Goal: Navigation & Orientation: Find specific page/section

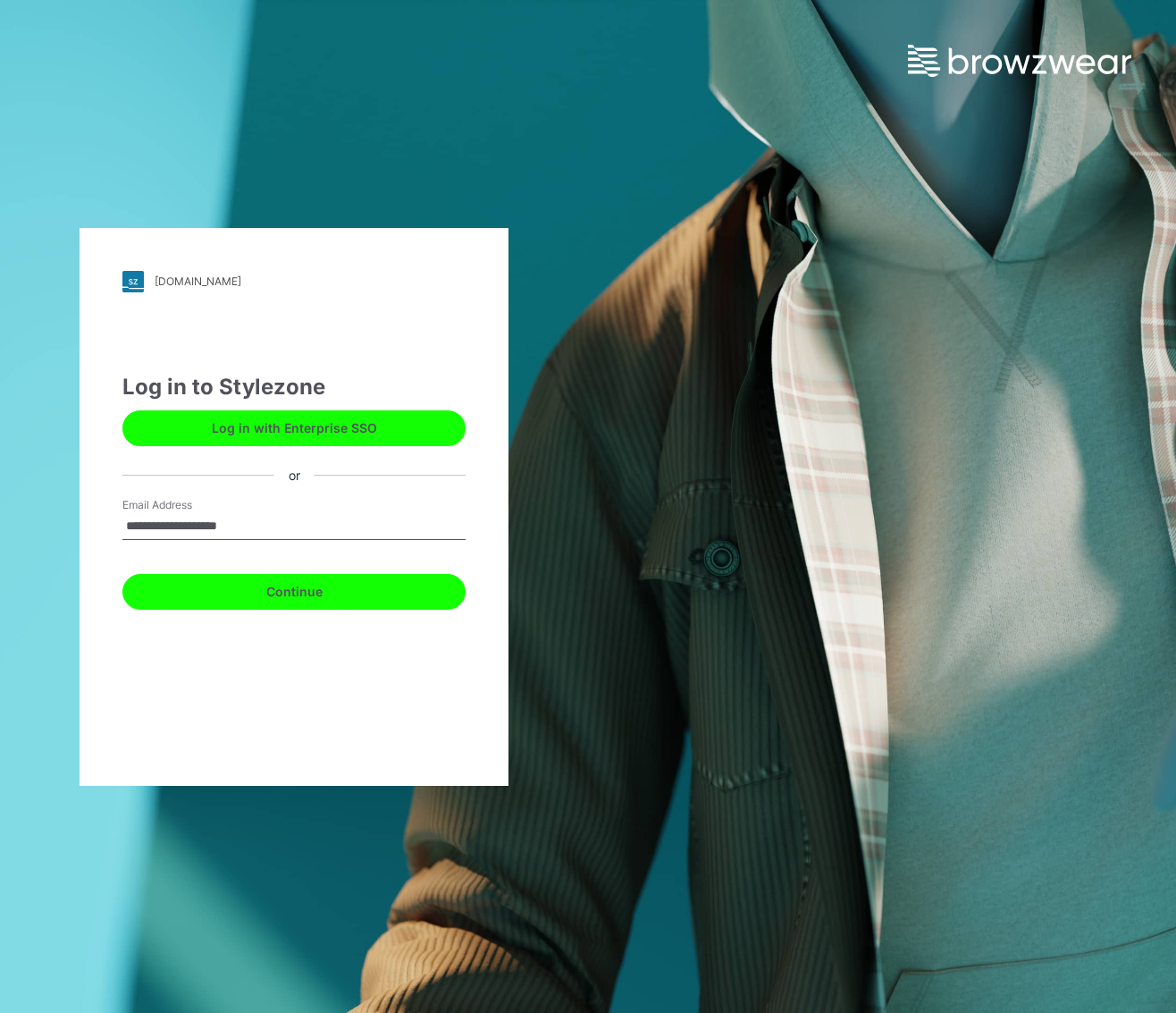
click at [290, 592] on button "Continue" at bounding box center [294, 591] width 343 height 35
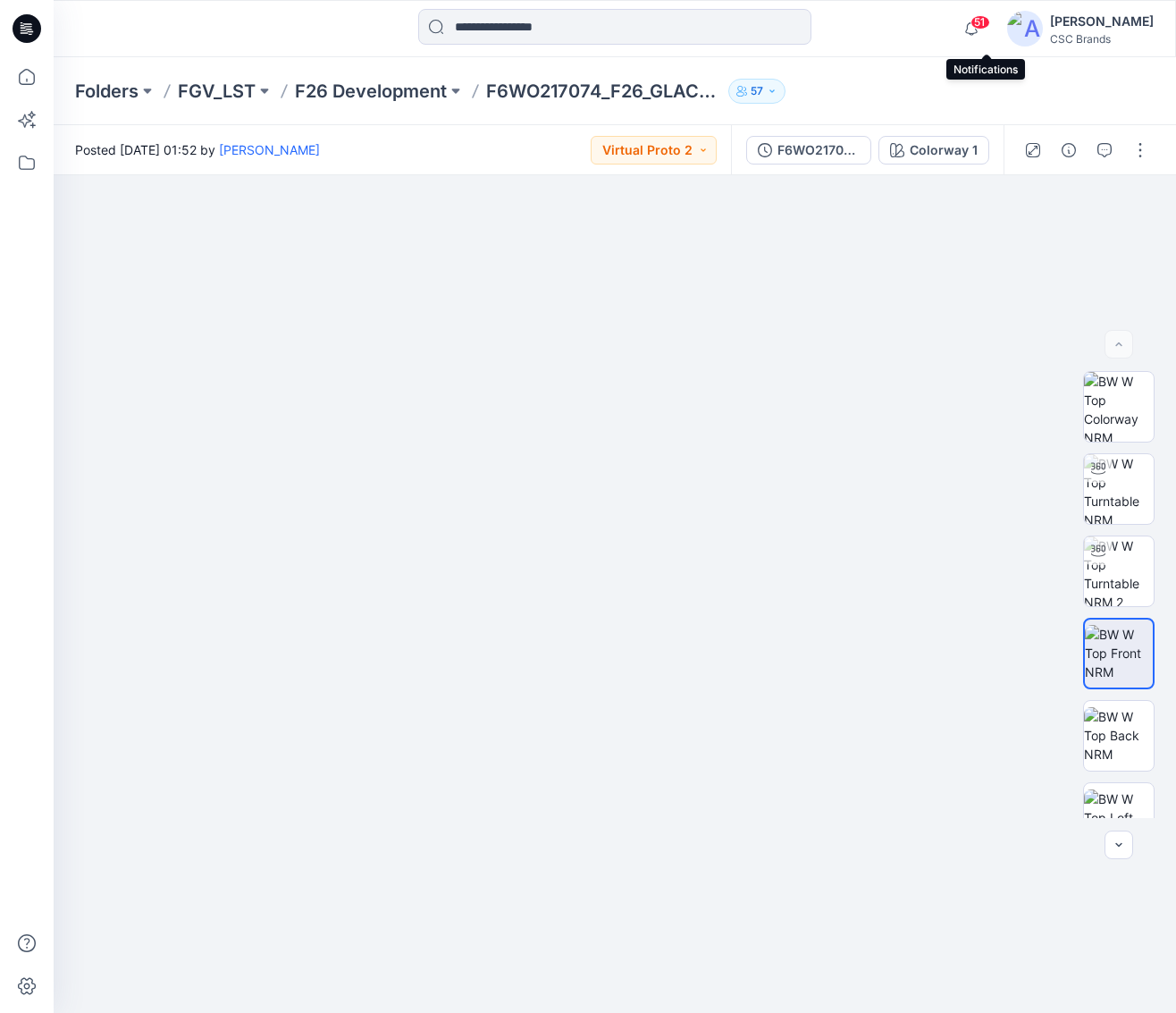
click at [988, 25] on span "51" at bounding box center [981, 22] width 20 height 15
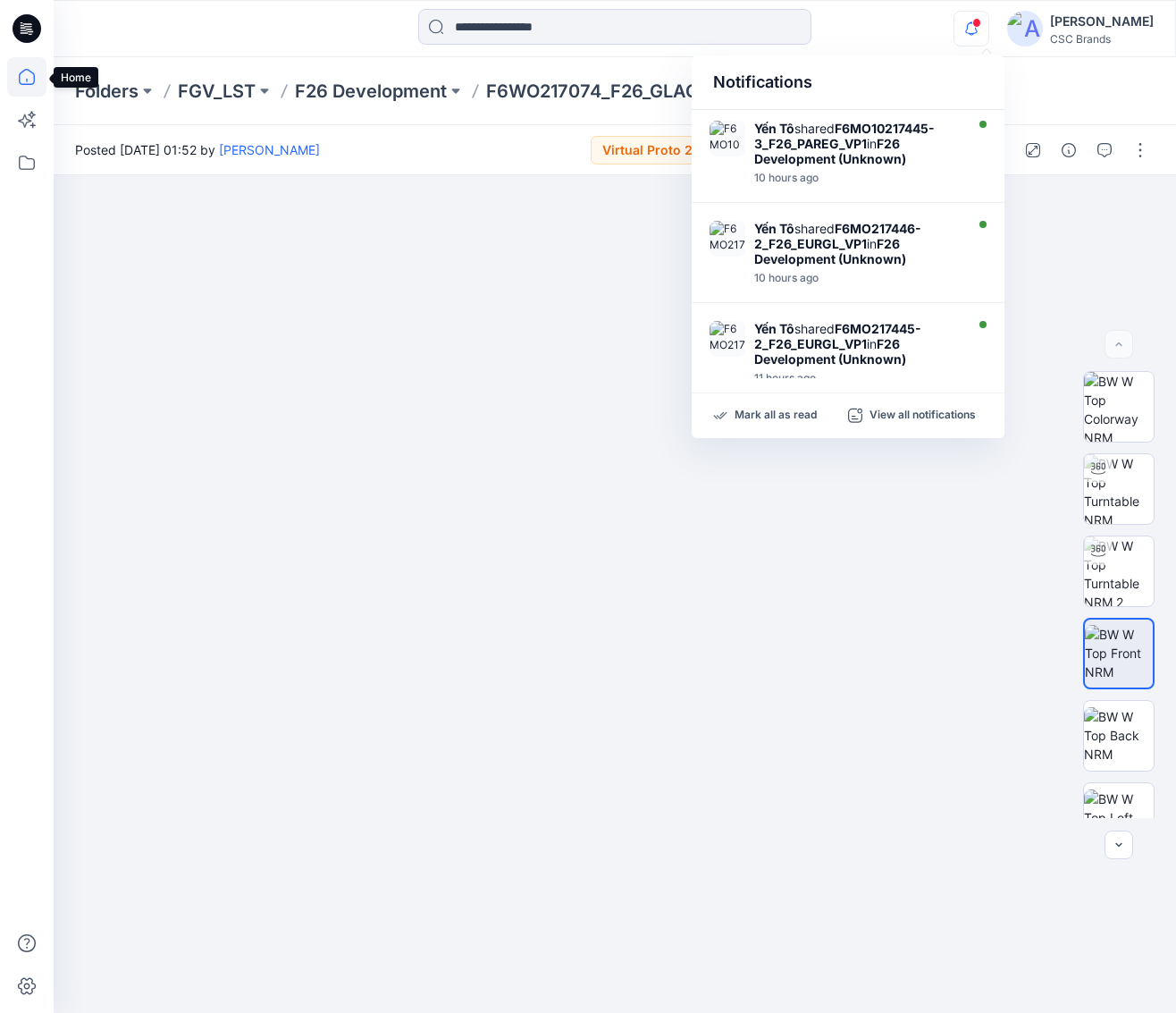
click at [20, 75] on icon at bounding box center [26, 76] width 16 height 16
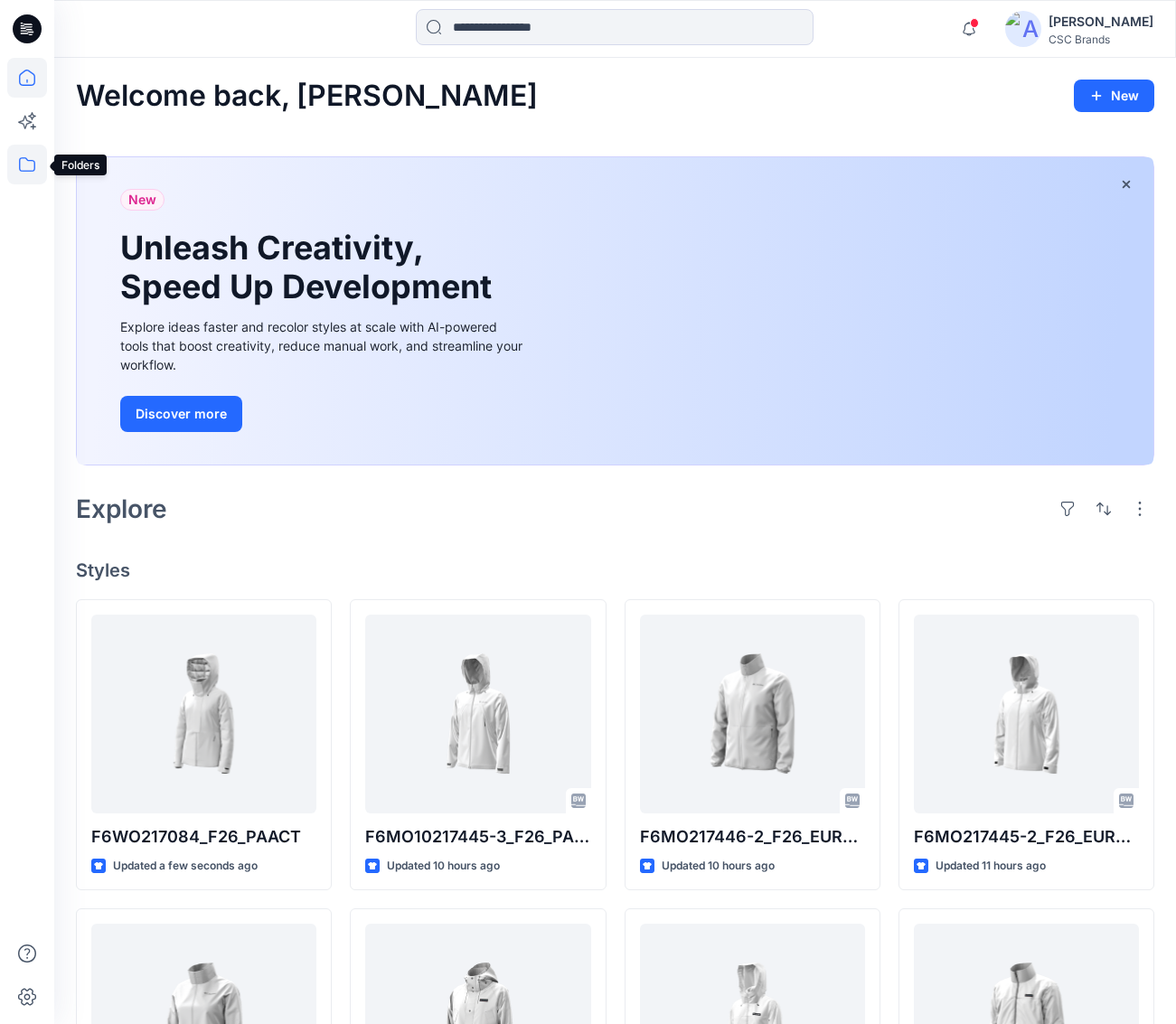
click at [21, 165] on icon at bounding box center [27, 165] width 40 height 40
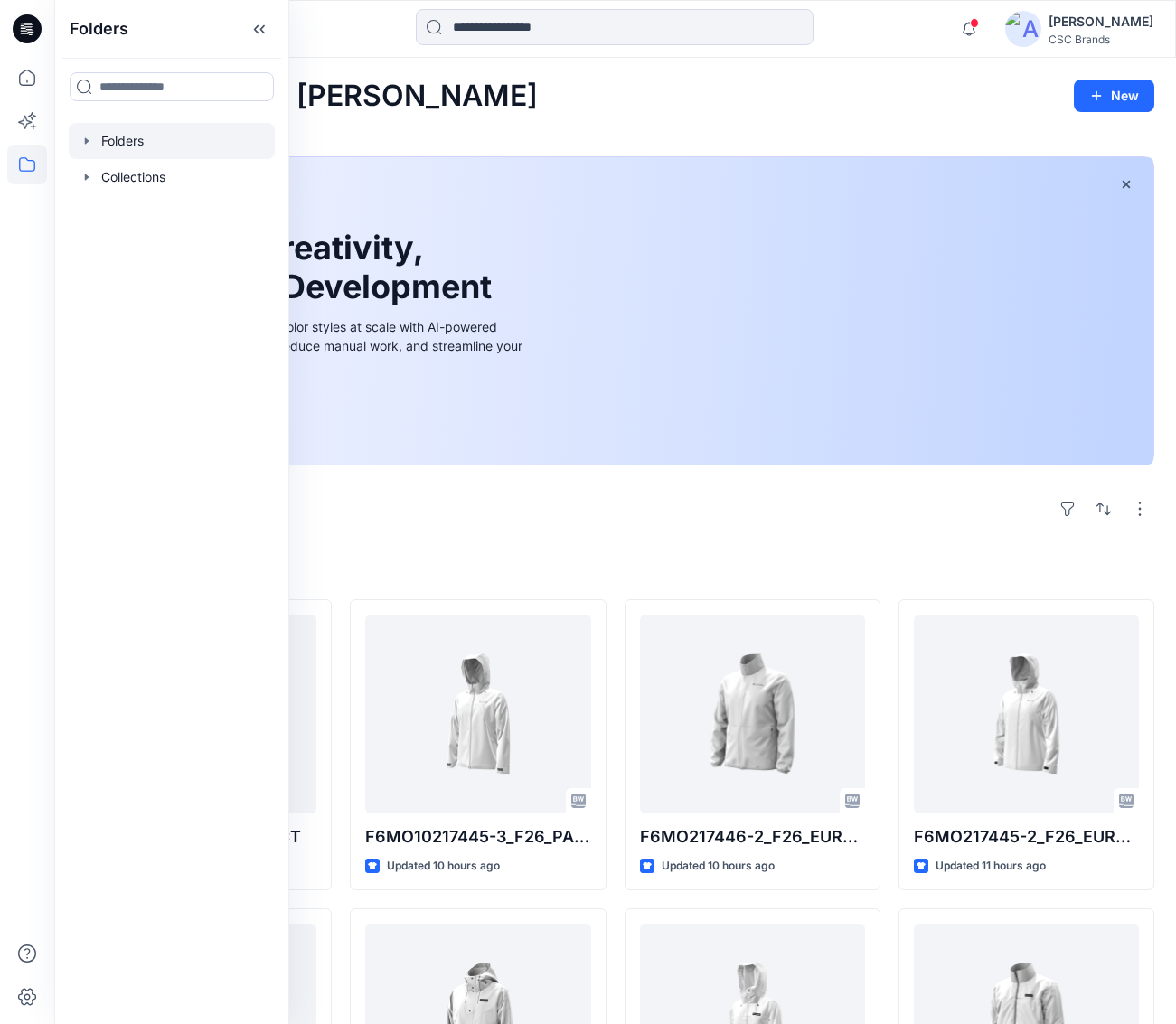
click at [90, 139] on icon "button" at bounding box center [86, 141] width 15 height 15
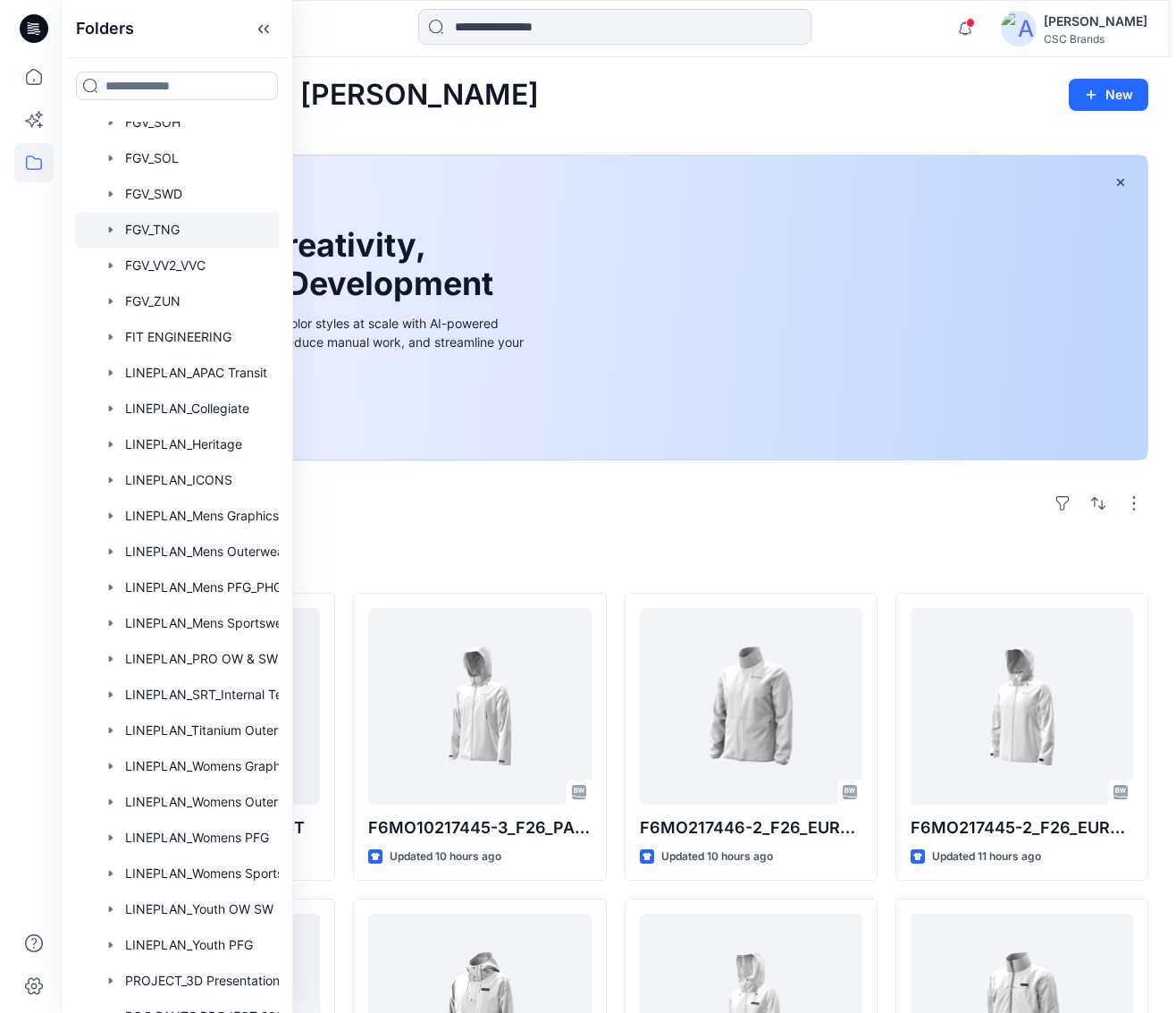
scroll to position [972, 0]
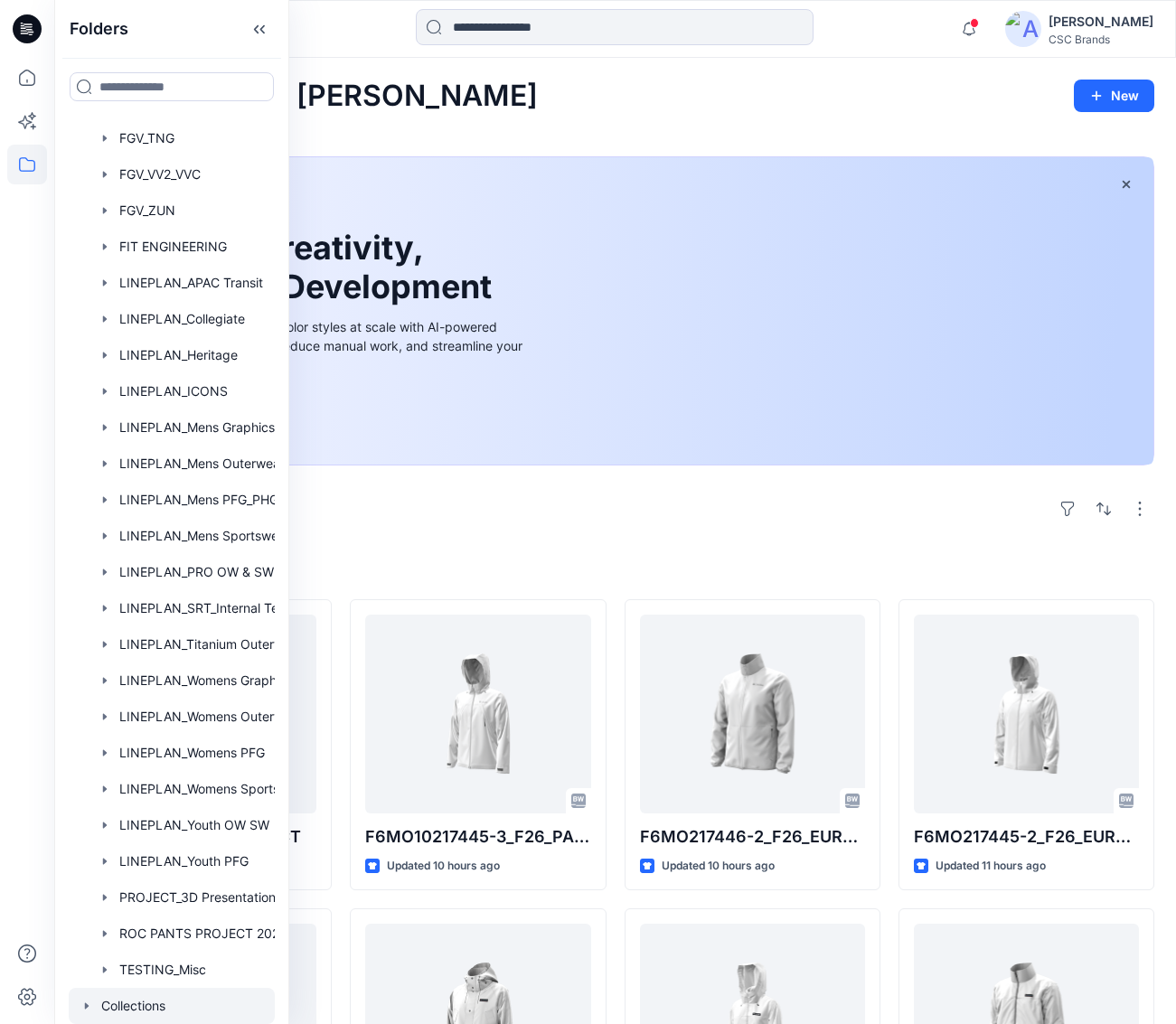
click at [165, 1001] on div at bounding box center [172, 1005] width 206 height 36
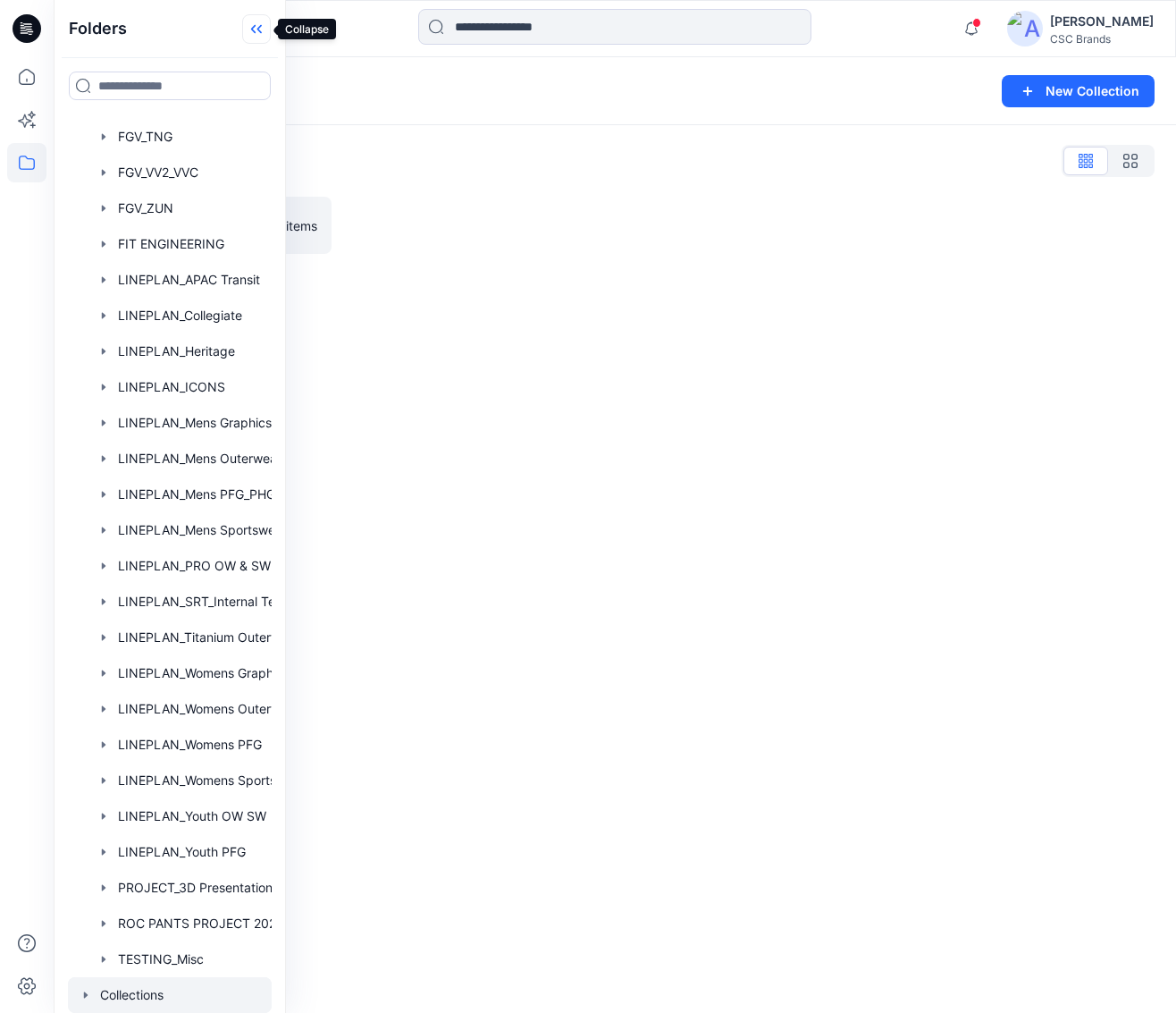
click at [263, 27] on icon at bounding box center [256, 29] width 28 height 29
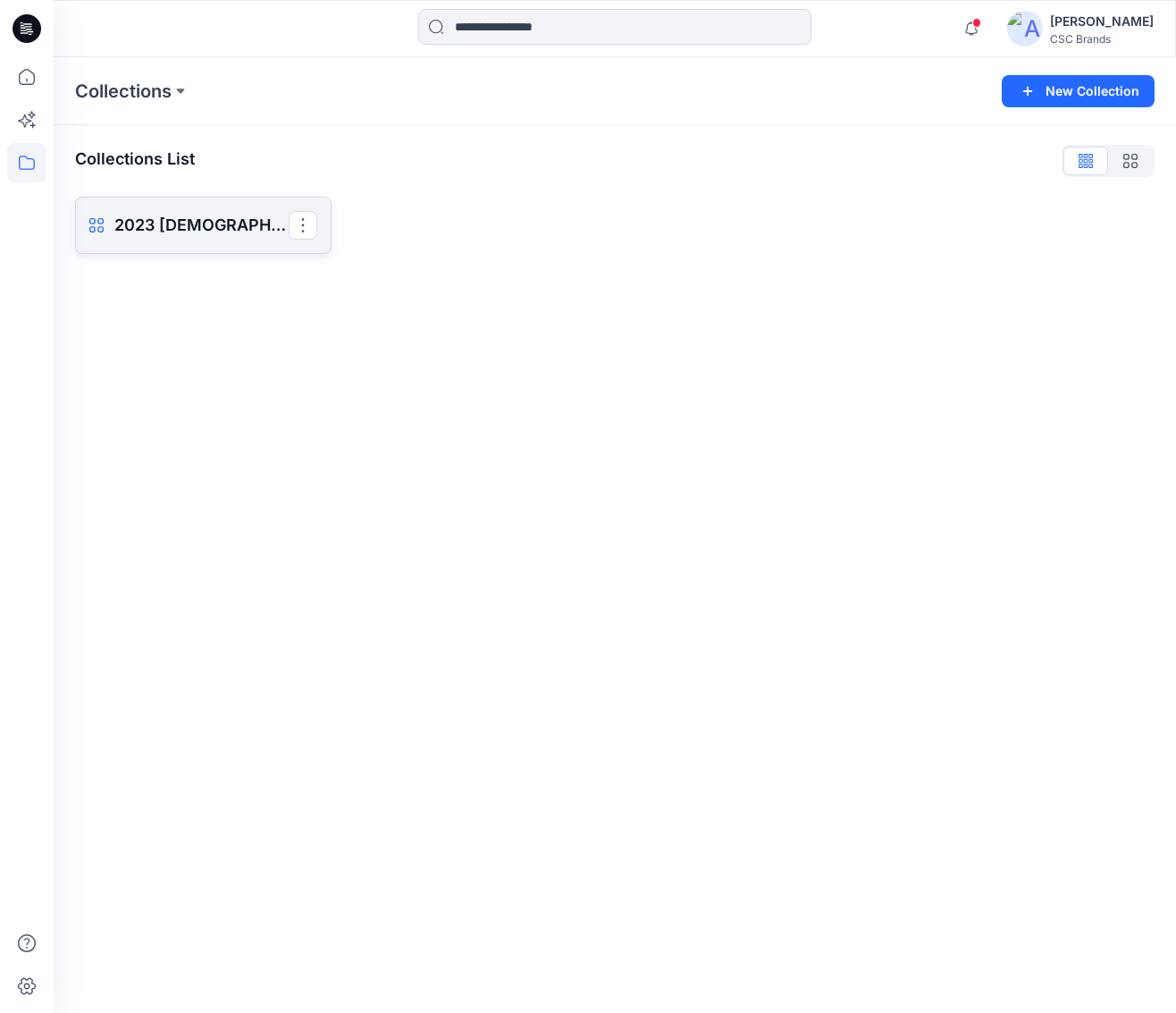
click at [191, 228] on p "2023 [DEMOGRAPHIC_DATA] Extended reference styles" at bounding box center [202, 226] width 175 height 25
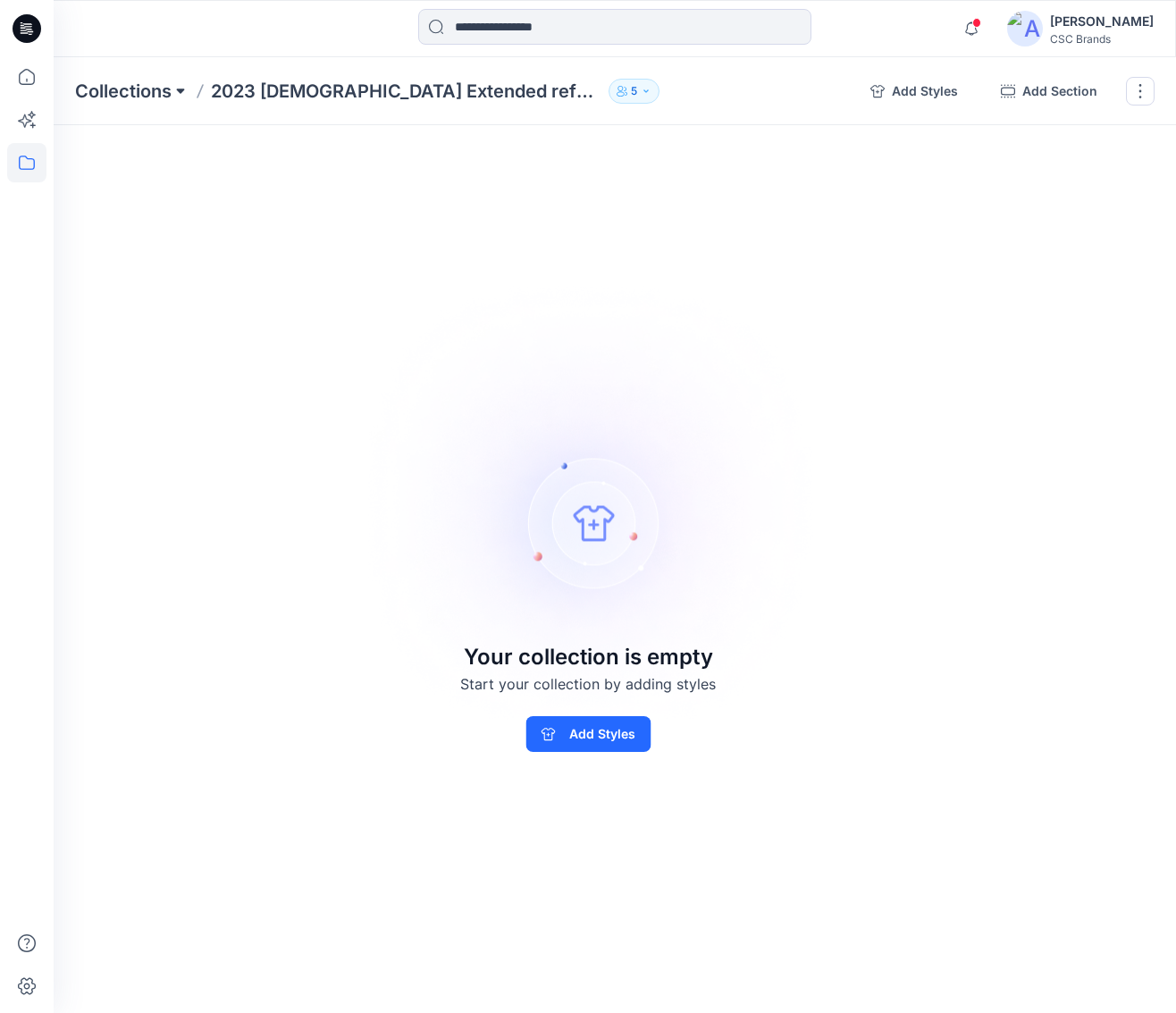
click at [181, 92] on button at bounding box center [180, 91] width 18 height 25
click at [185, 173] on input at bounding box center [202, 174] width 232 height 32
type input "*"
click at [787, 79] on div "Collections Folders 2023 [DEMOGRAPHIC_DATA] Extended reference styles 2023 [DEM…" at bounding box center [466, 91] width 781 height 25
click at [640, 92] on icon "button" at bounding box center [645, 90] width 11 height 11
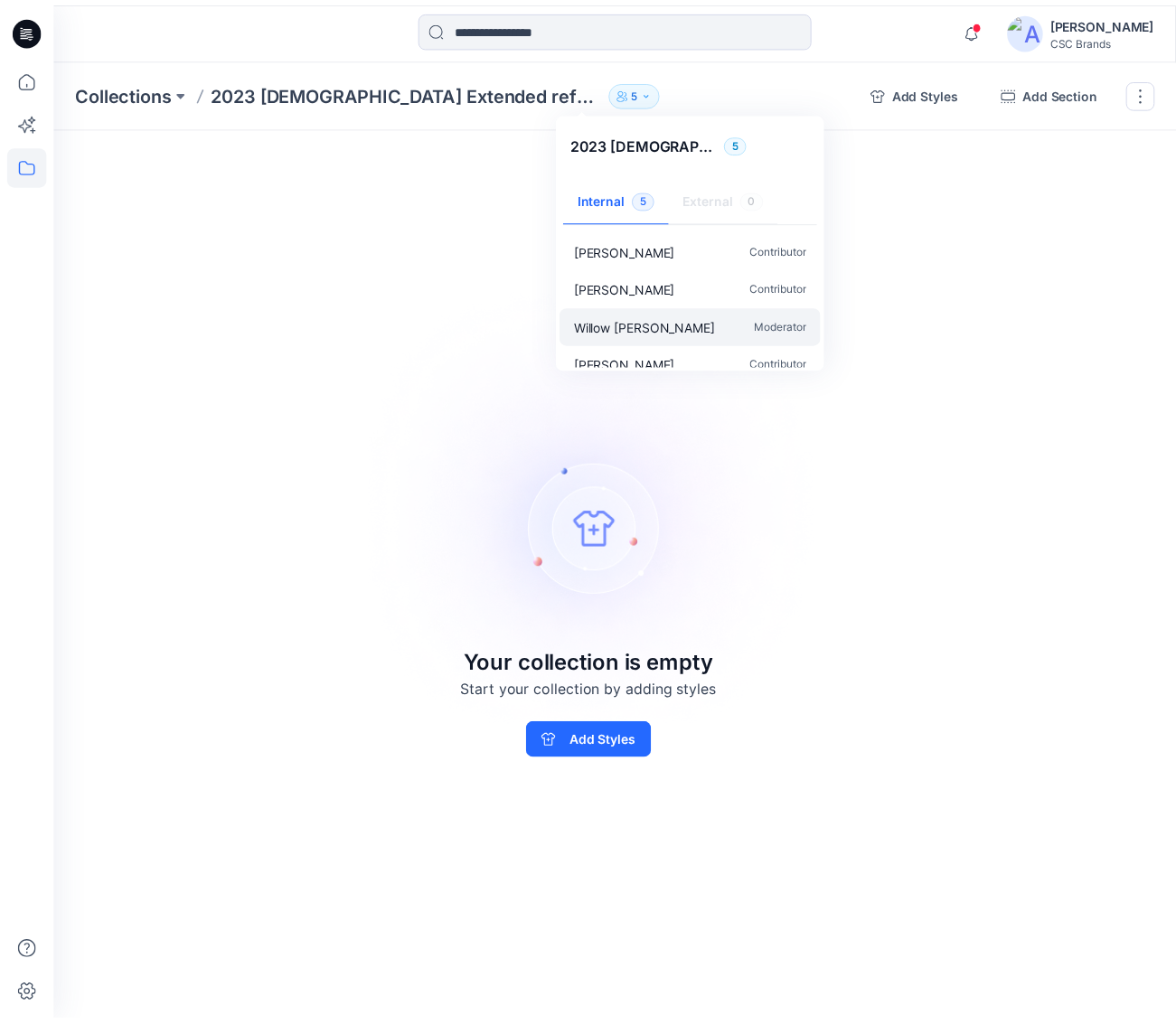
scroll to position [55, 0]
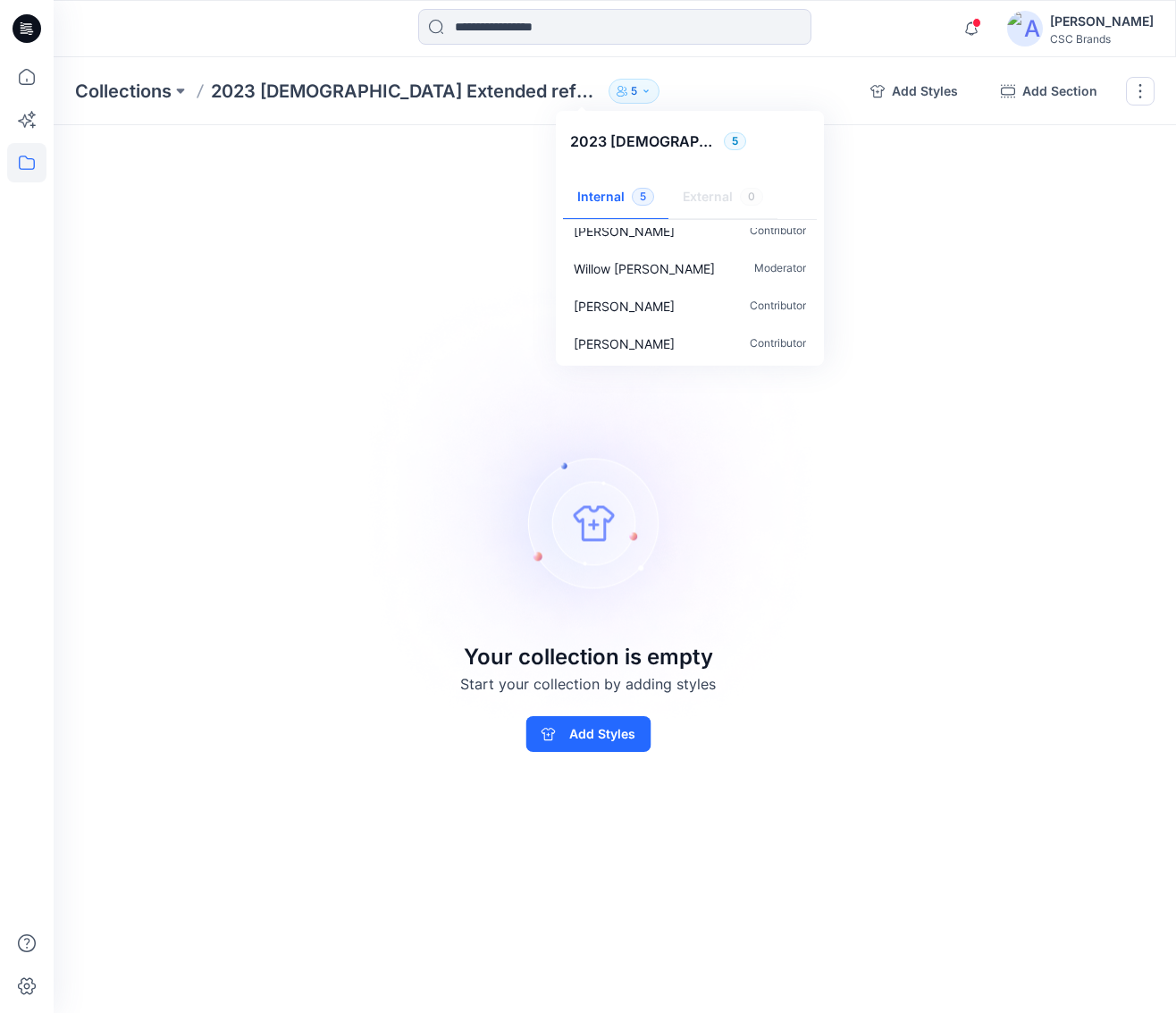
click at [888, 31] on div at bounding box center [615, 28] width 561 height 39
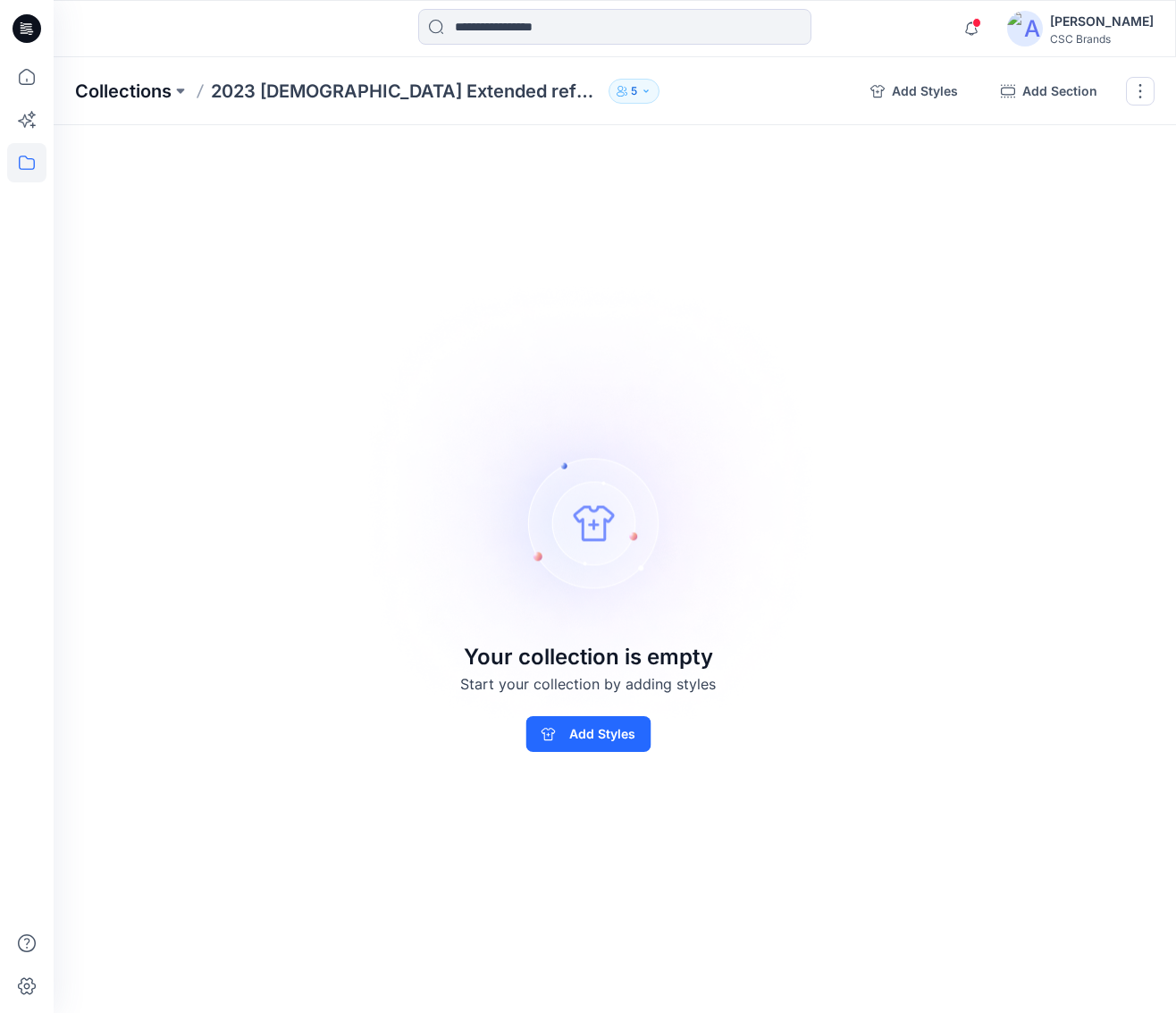
click at [126, 86] on p "Collections" at bounding box center [124, 91] width 96 height 25
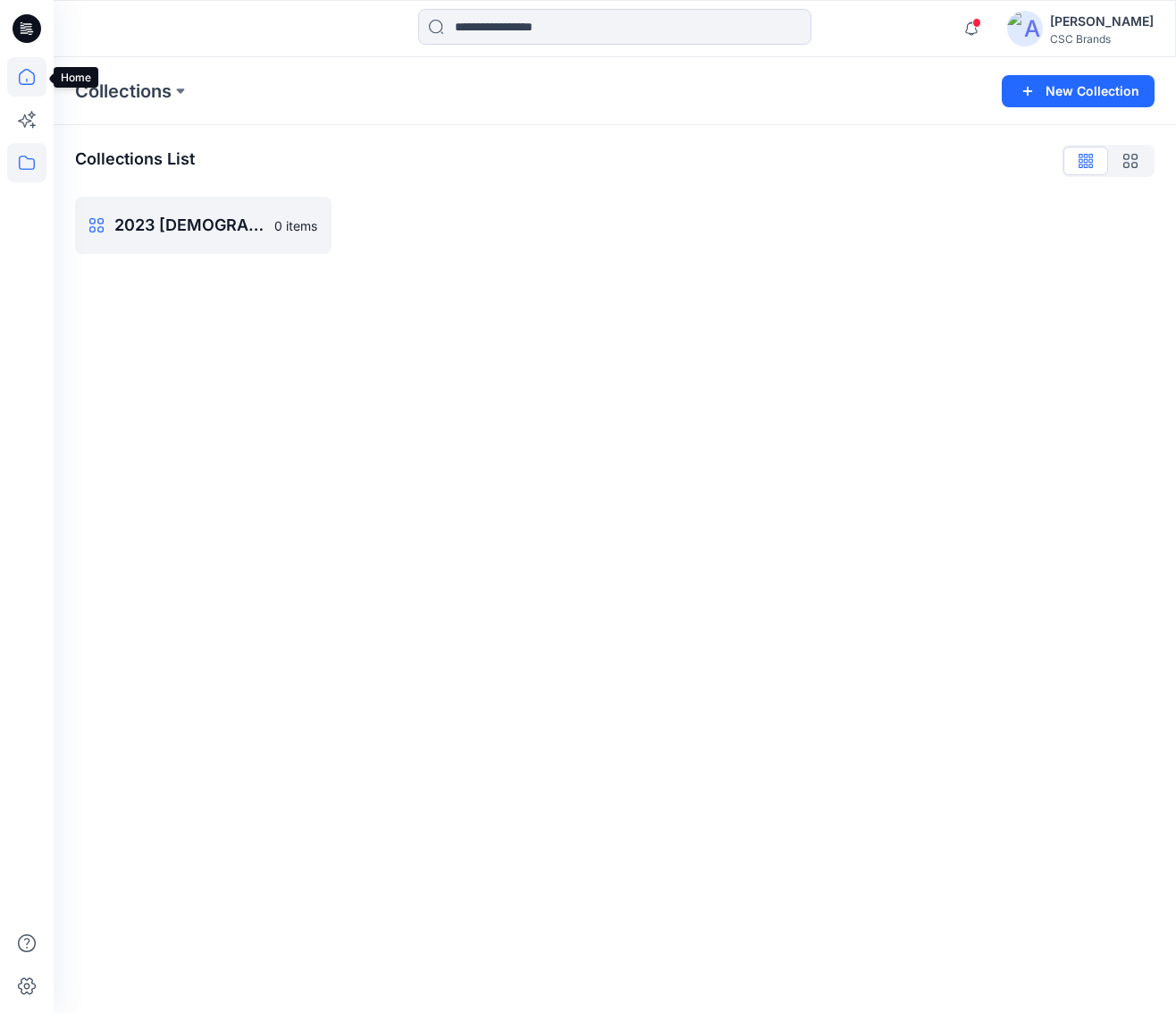
click at [30, 77] on icon at bounding box center [26, 76] width 39 height 39
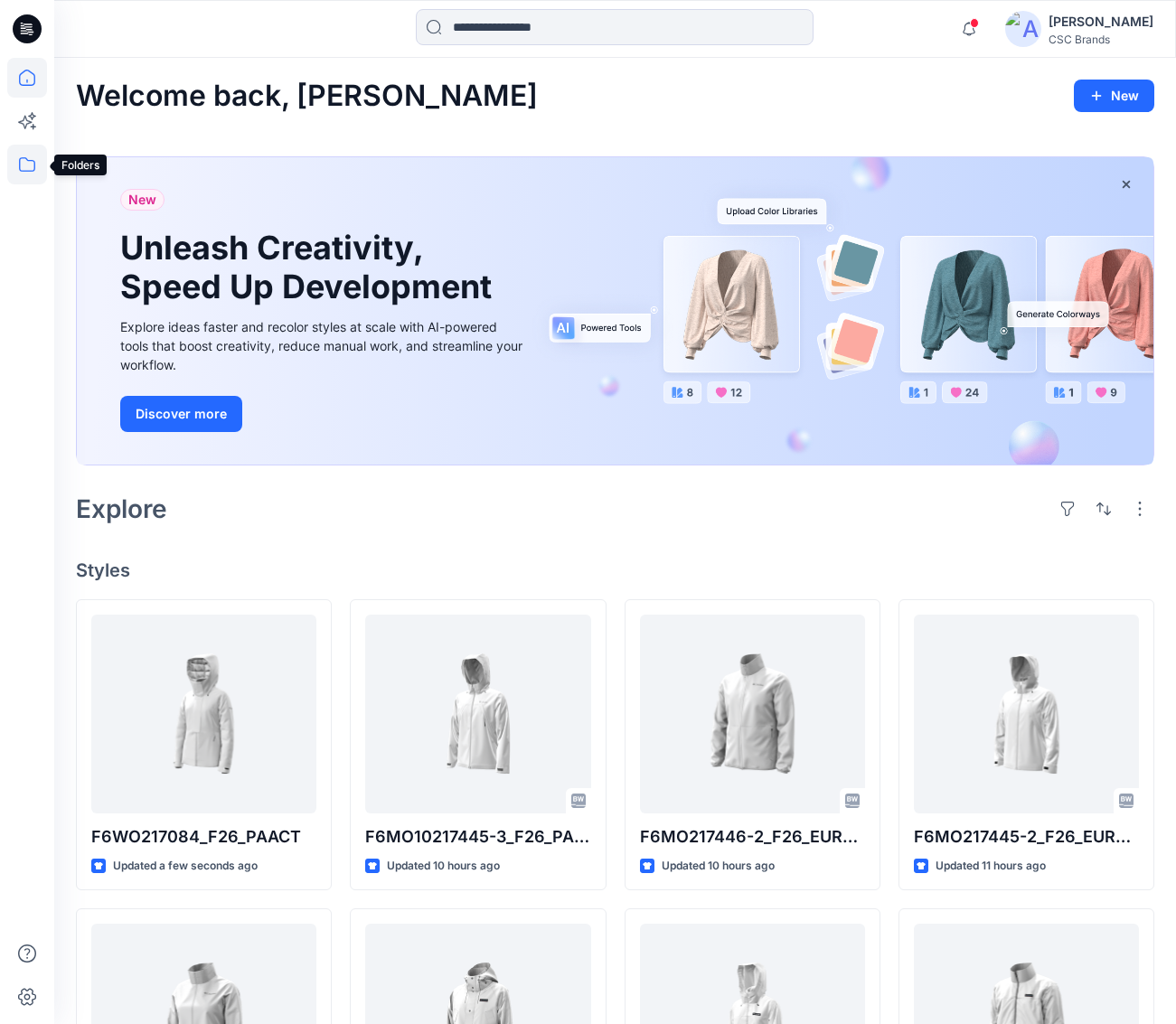
click at [28, 171] on icon at bounding box center [27, 165] width 16 height 15
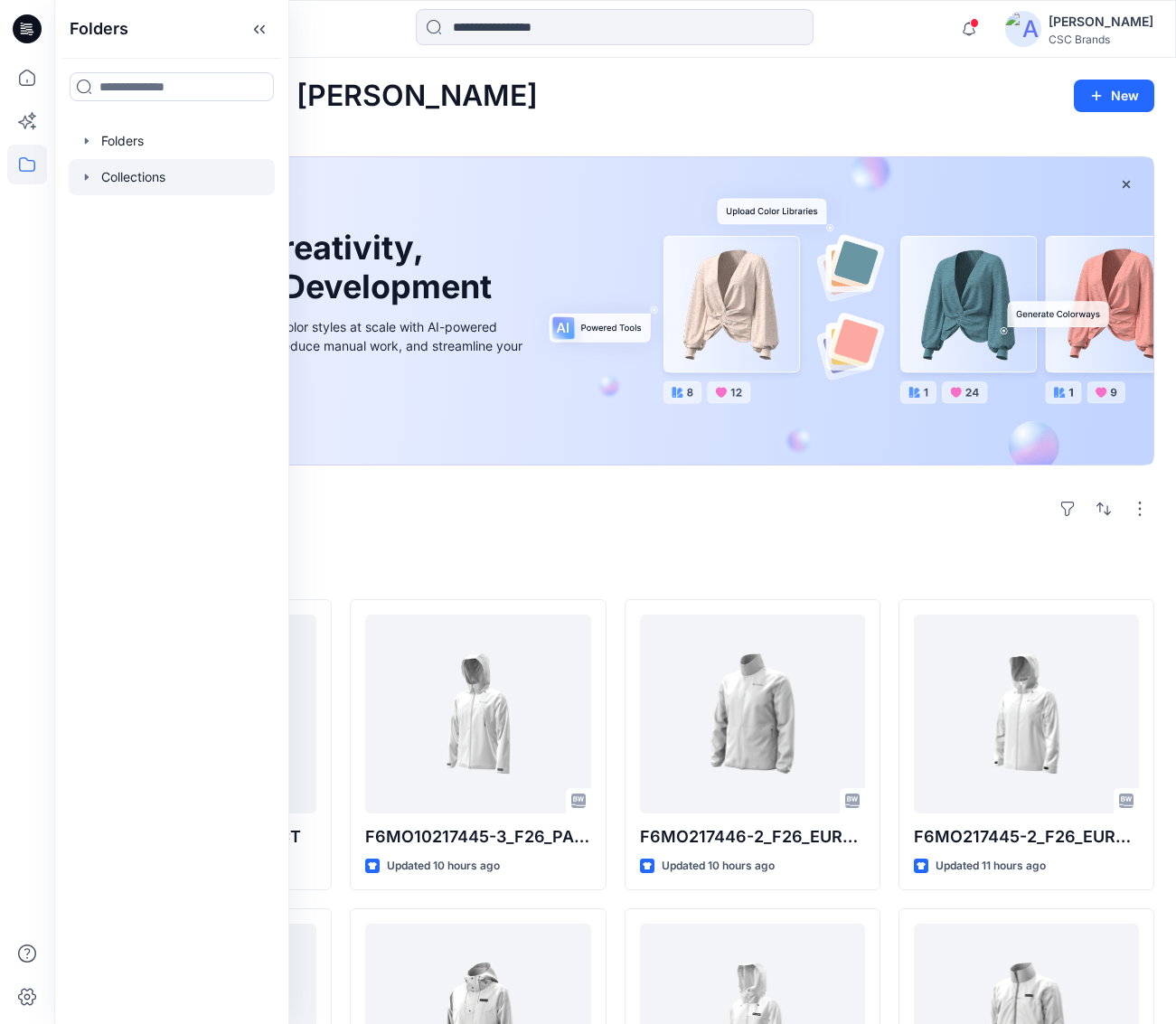
click at [79, 174] on icon "button" at bounding box center [86, 176] width 15 height 15
click at [89, 145] on icon "button" at bounding box center [86, 141] width 15 height 15
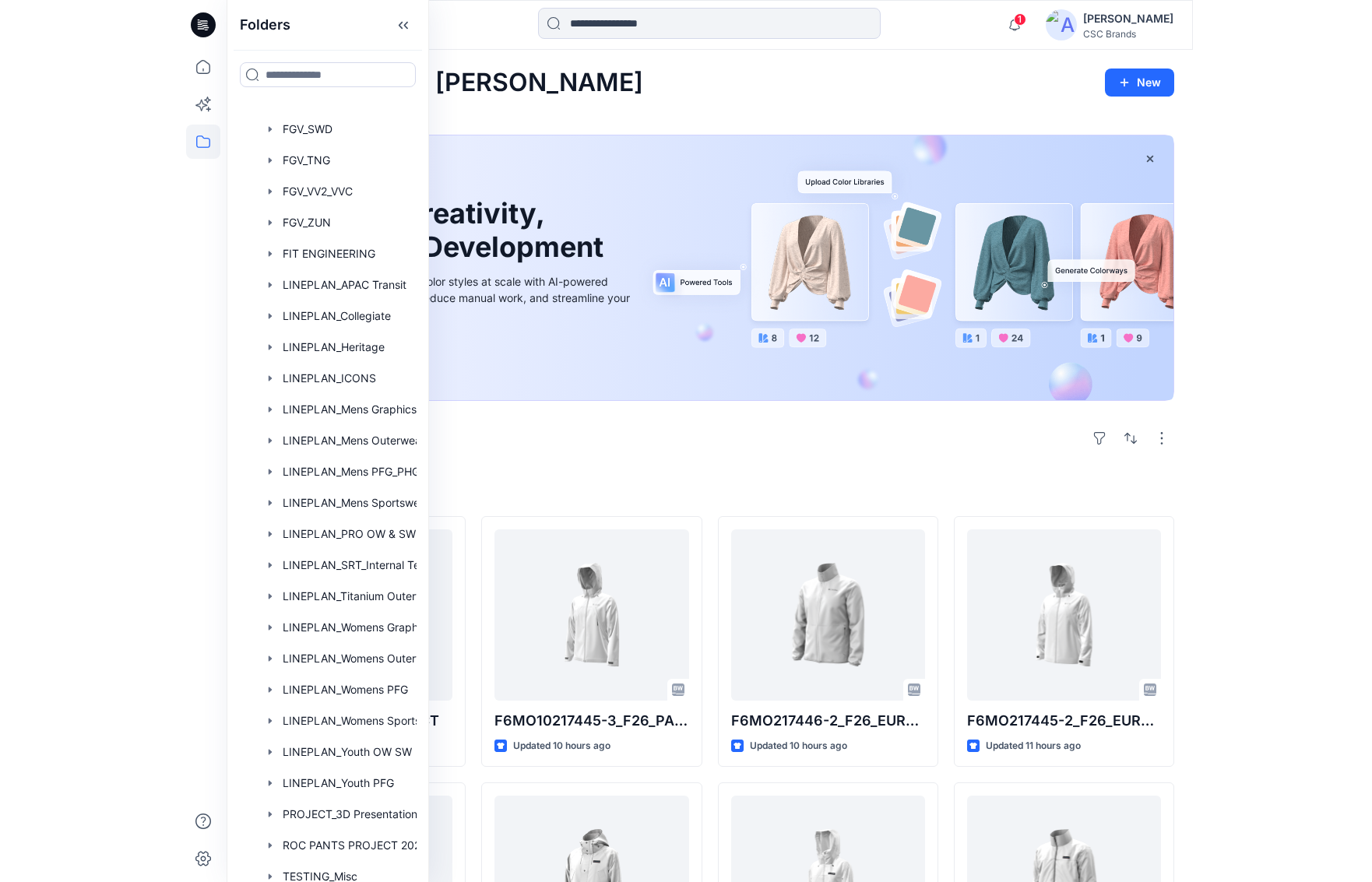
scroll to position [791, 0]
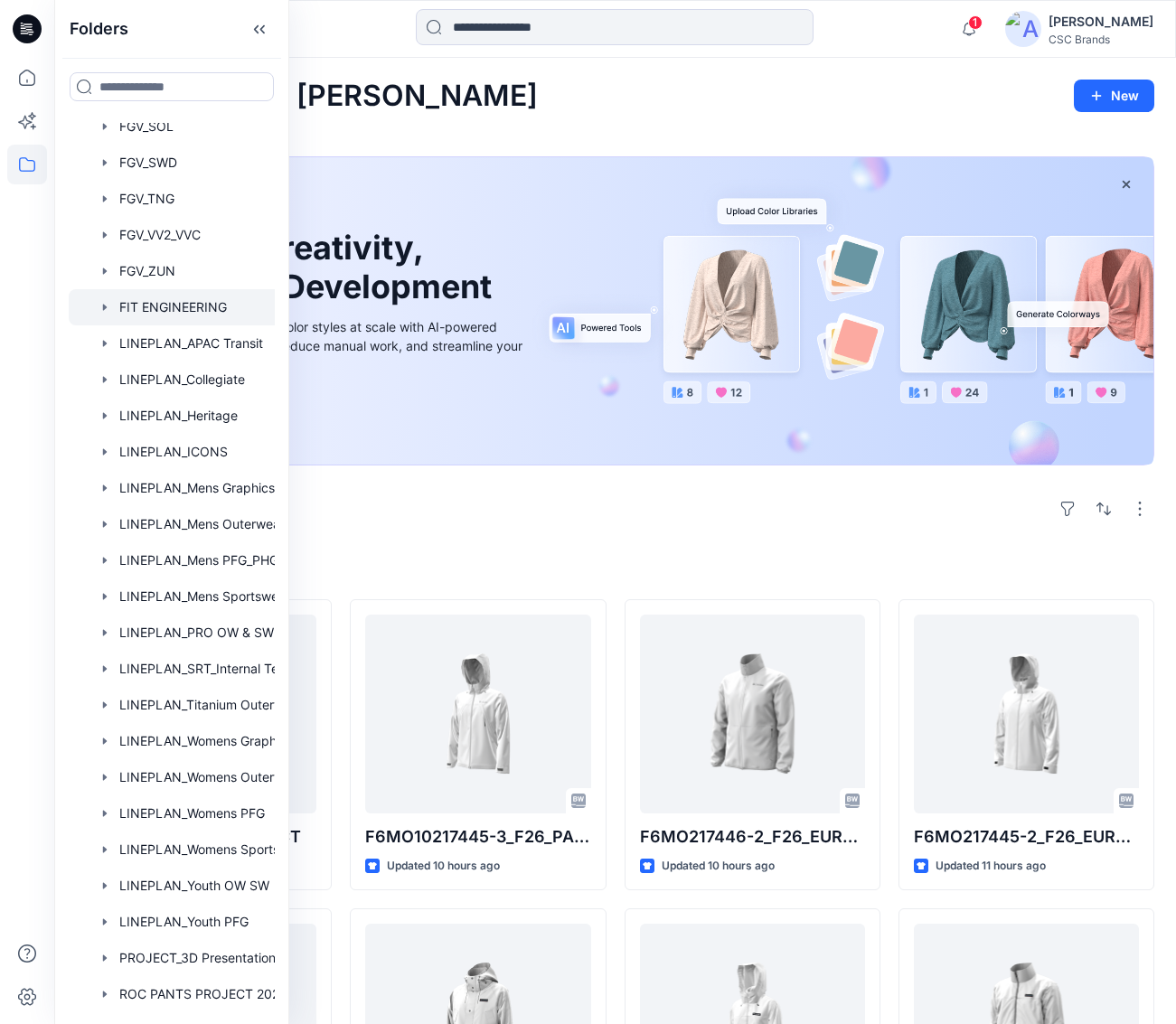
click at [171, 307] on div at bounding box center [194, 307] width 253 height 36
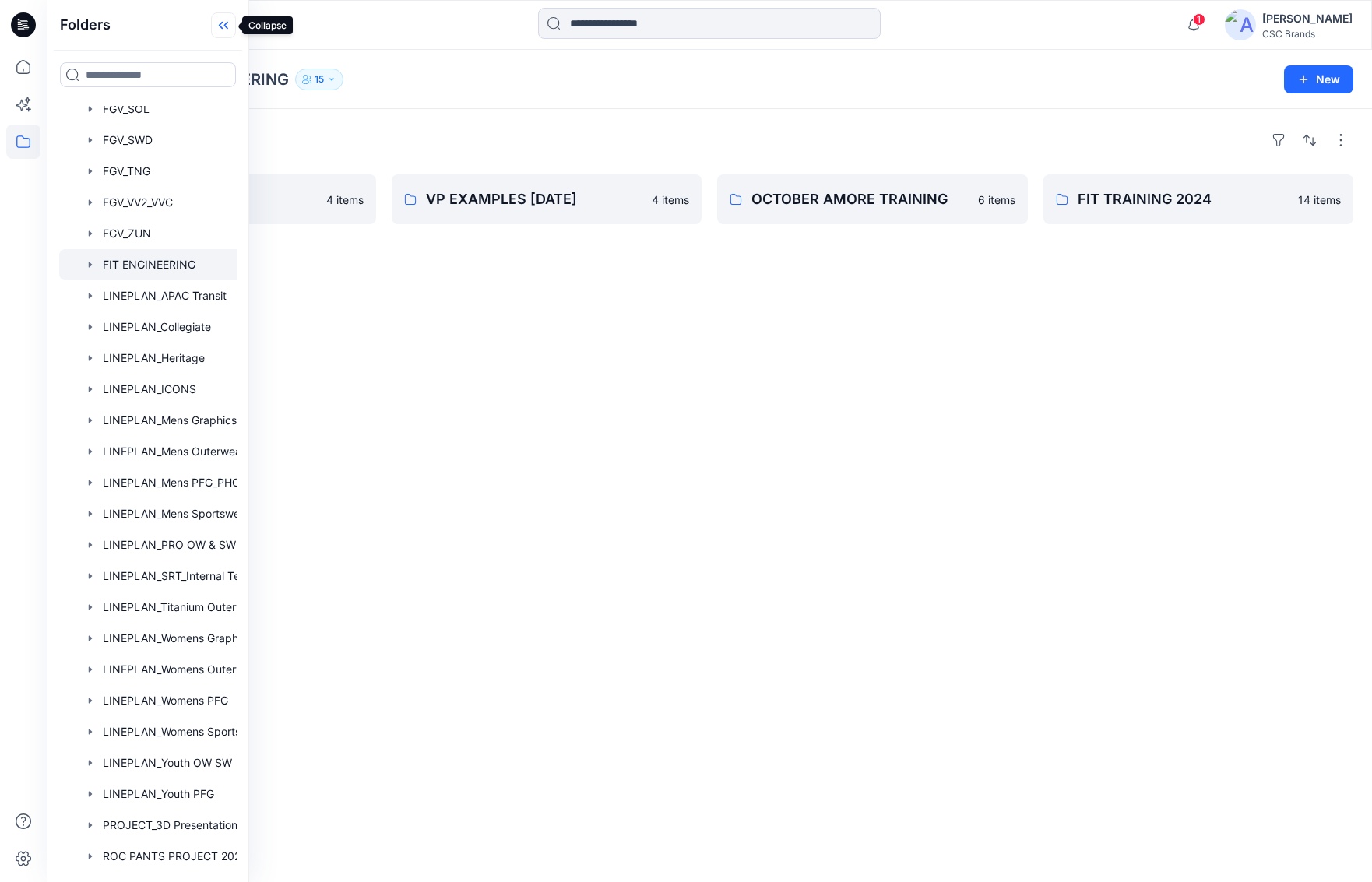
click at [220, 31] on icon at bounding box center [223, 26] width 25 height 26
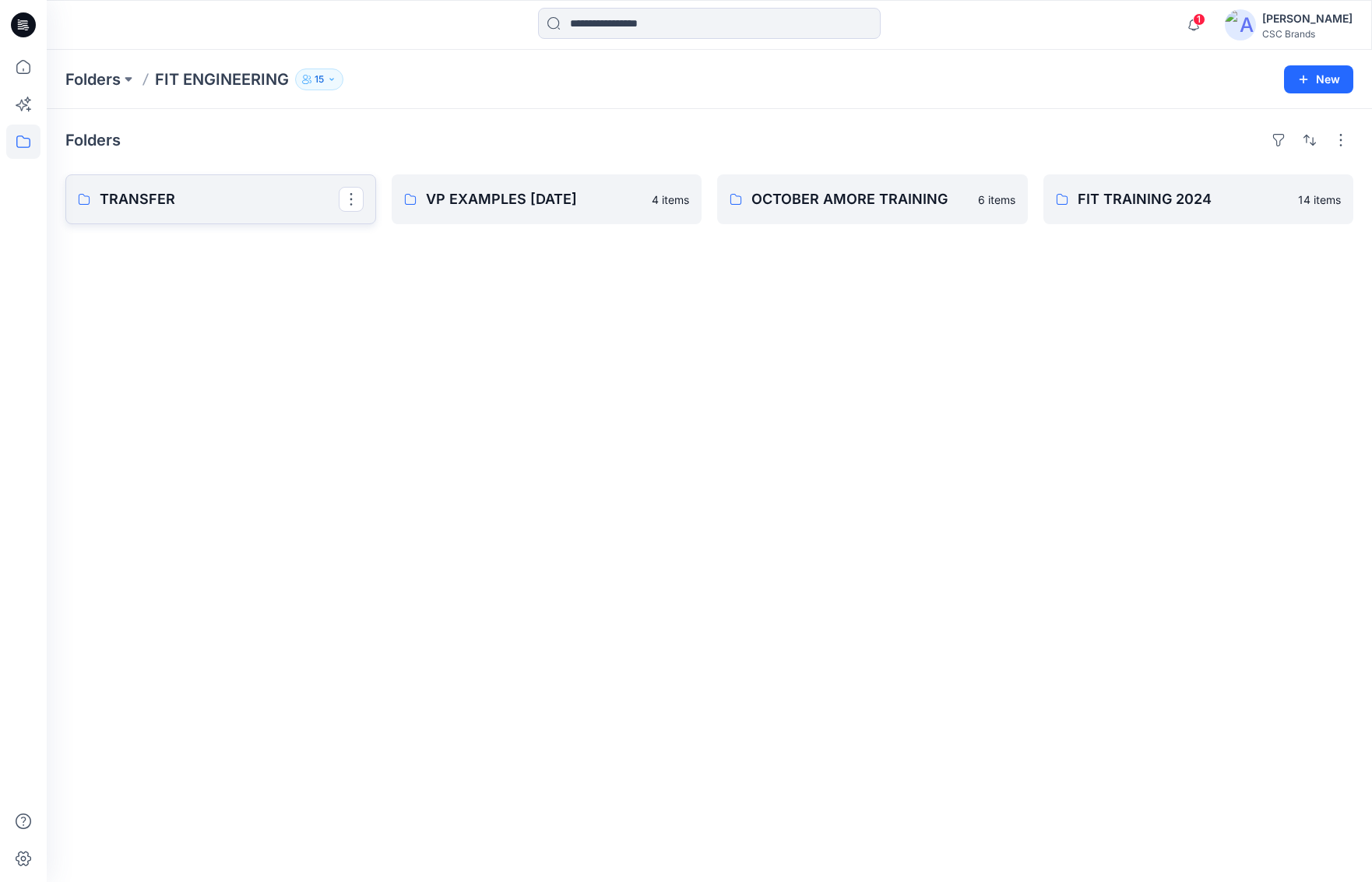
click at [154, 201] on p "TRANSFER" at bounding box center [220, 200] width 239 height 22
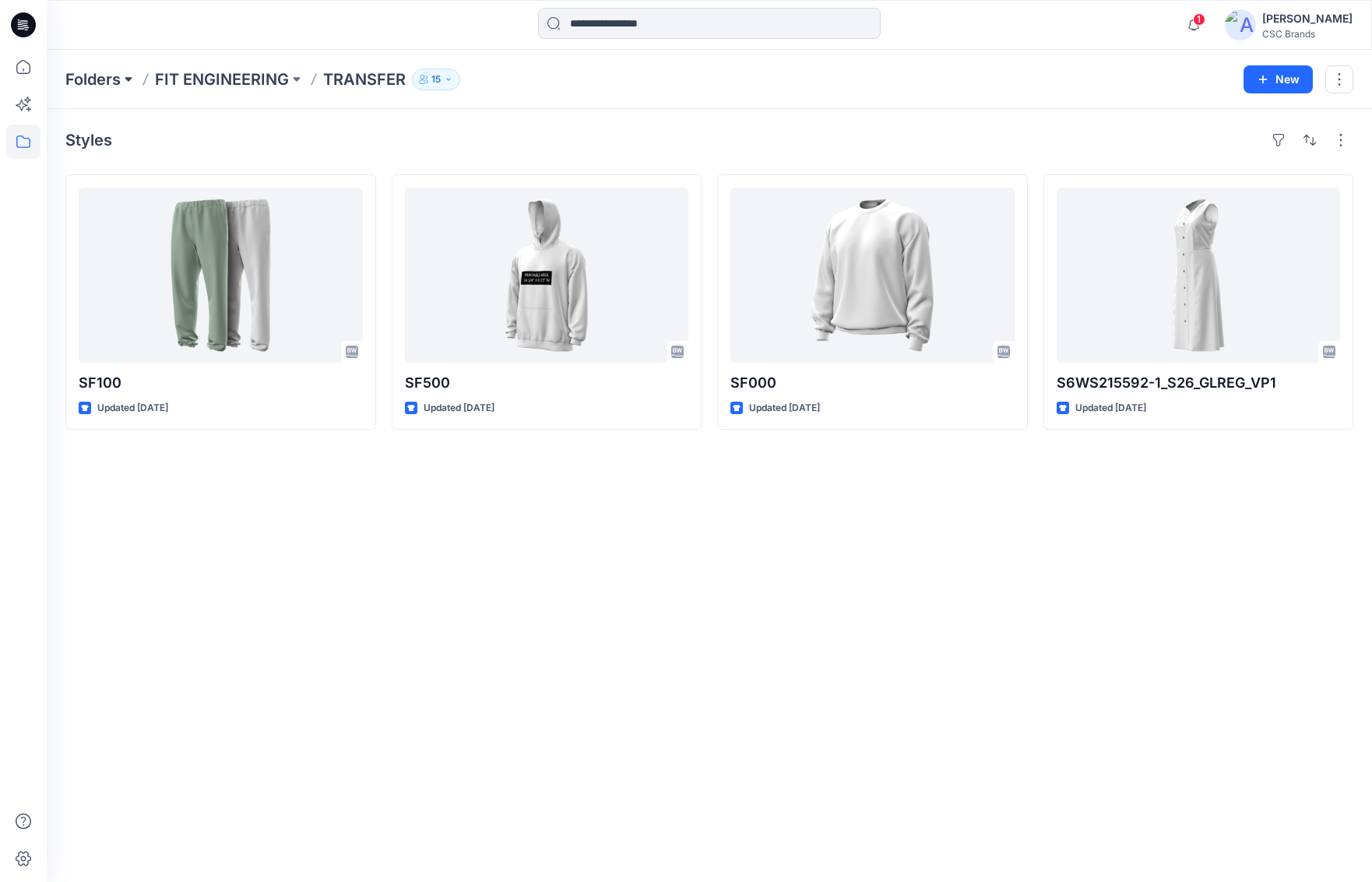
click at [131, 79] on button at bounding box center [128, 79] width 15 height 22
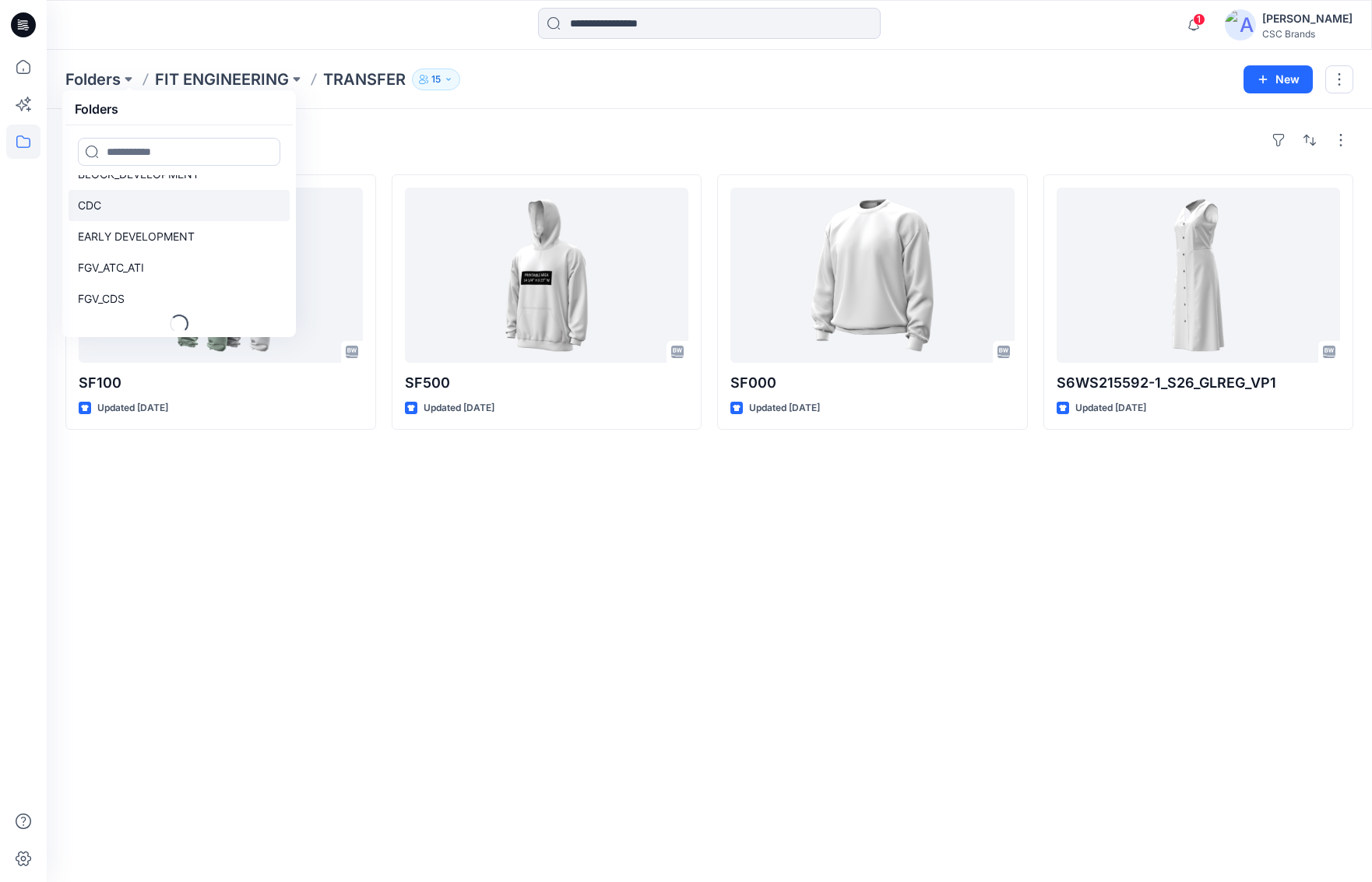
scroll to position [112, 0]
click at [562, 85] on div "Folders Folders ARCHIVE_Mens ODL_Fleece_Etc ARCHIVE_Womens ODL_Fleece_Etc BLOCK…" at bounding box center [648, 79] width 1166 height 22
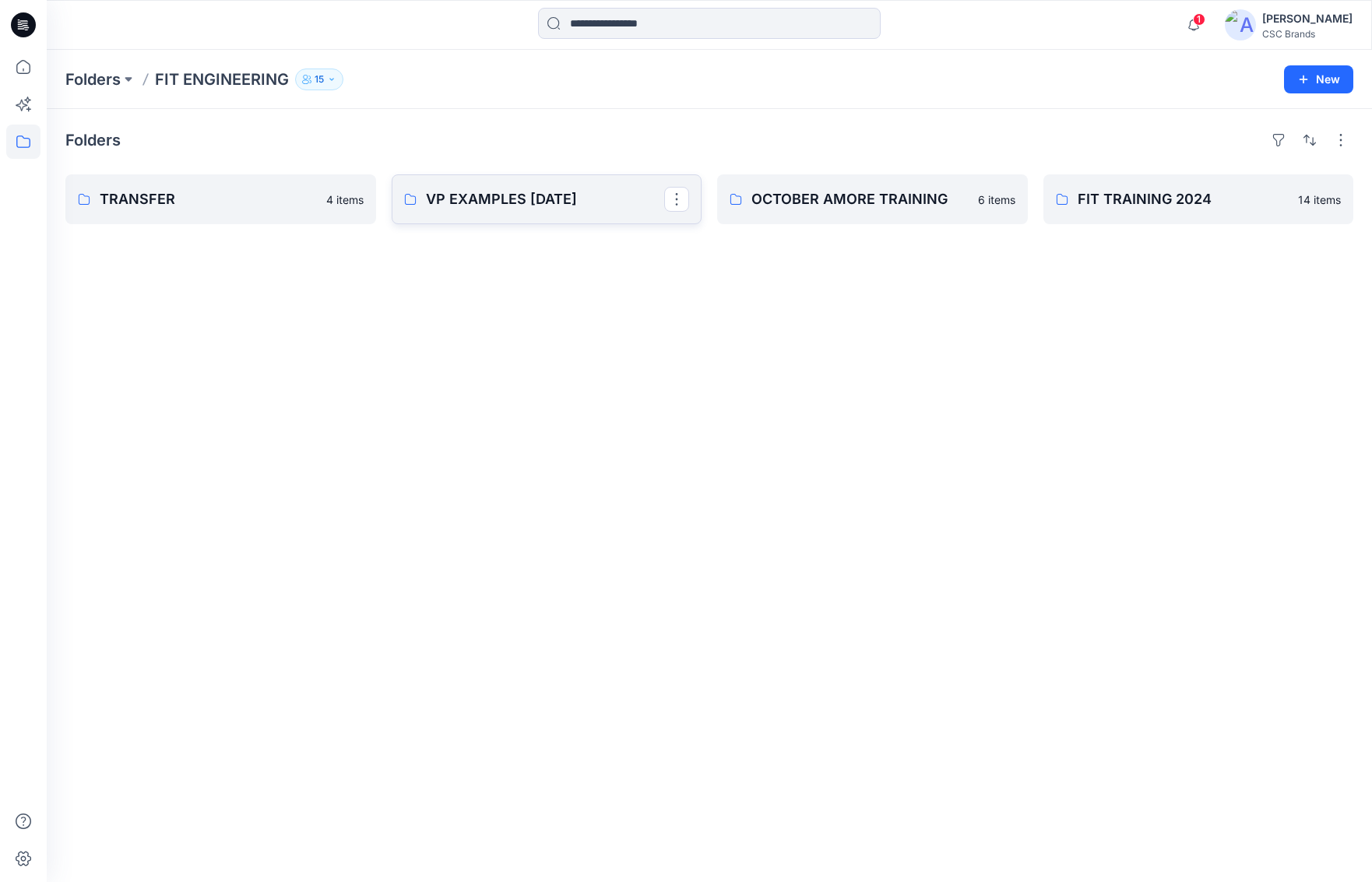
click at [537, 201] on p "VP EXAMPLES [DATE]" at bounding box center [545, 200] width 239 height 22
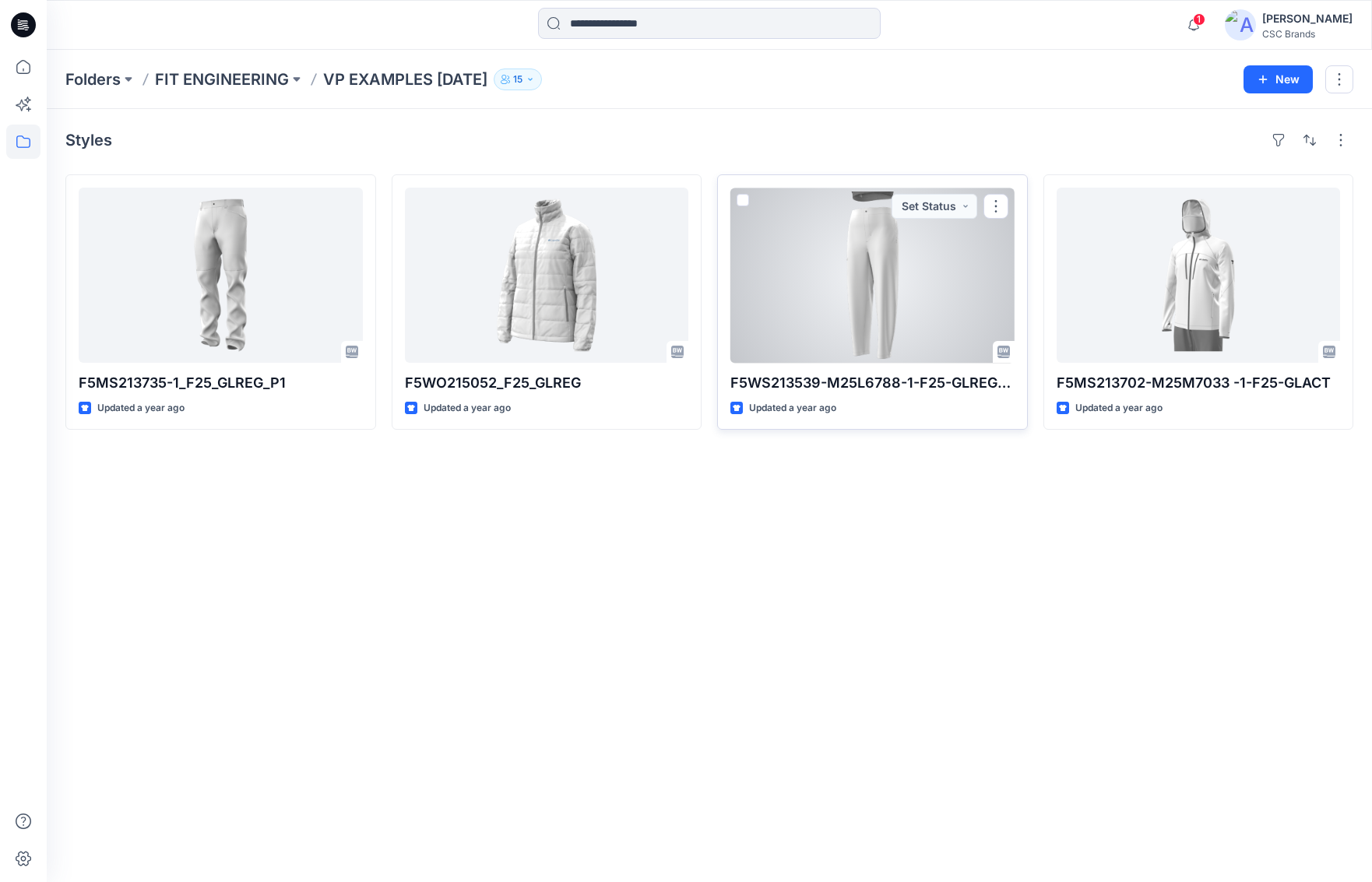
click at [870, 250] on div at bounding box center [872, 275] width 284 height 175
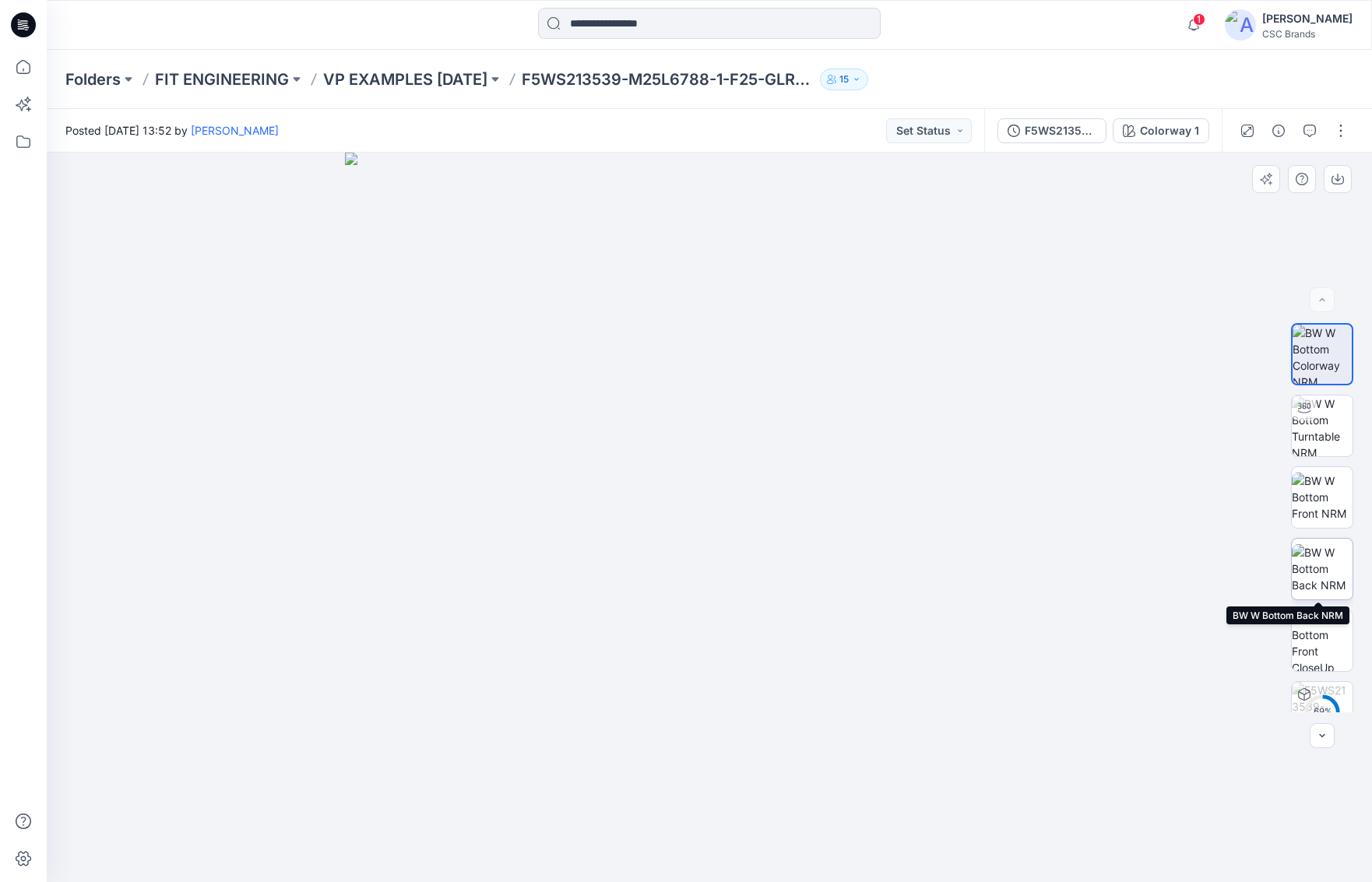
click at [1023, 570] on img at bounding box center [1322, 568] width 61 height 49
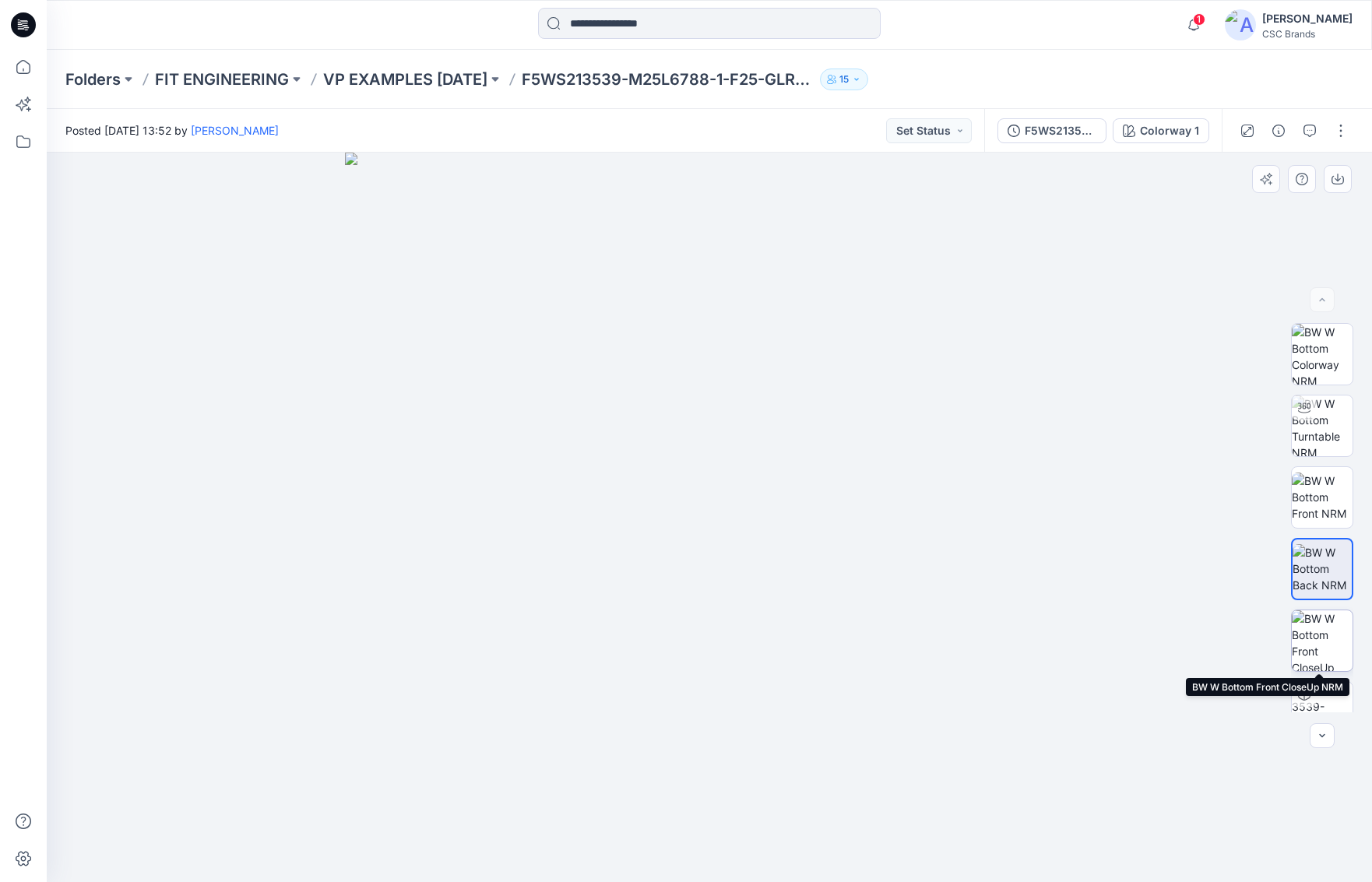
click at [1023, 634] on img at bounding box center [1322, 640] width 61 height 61
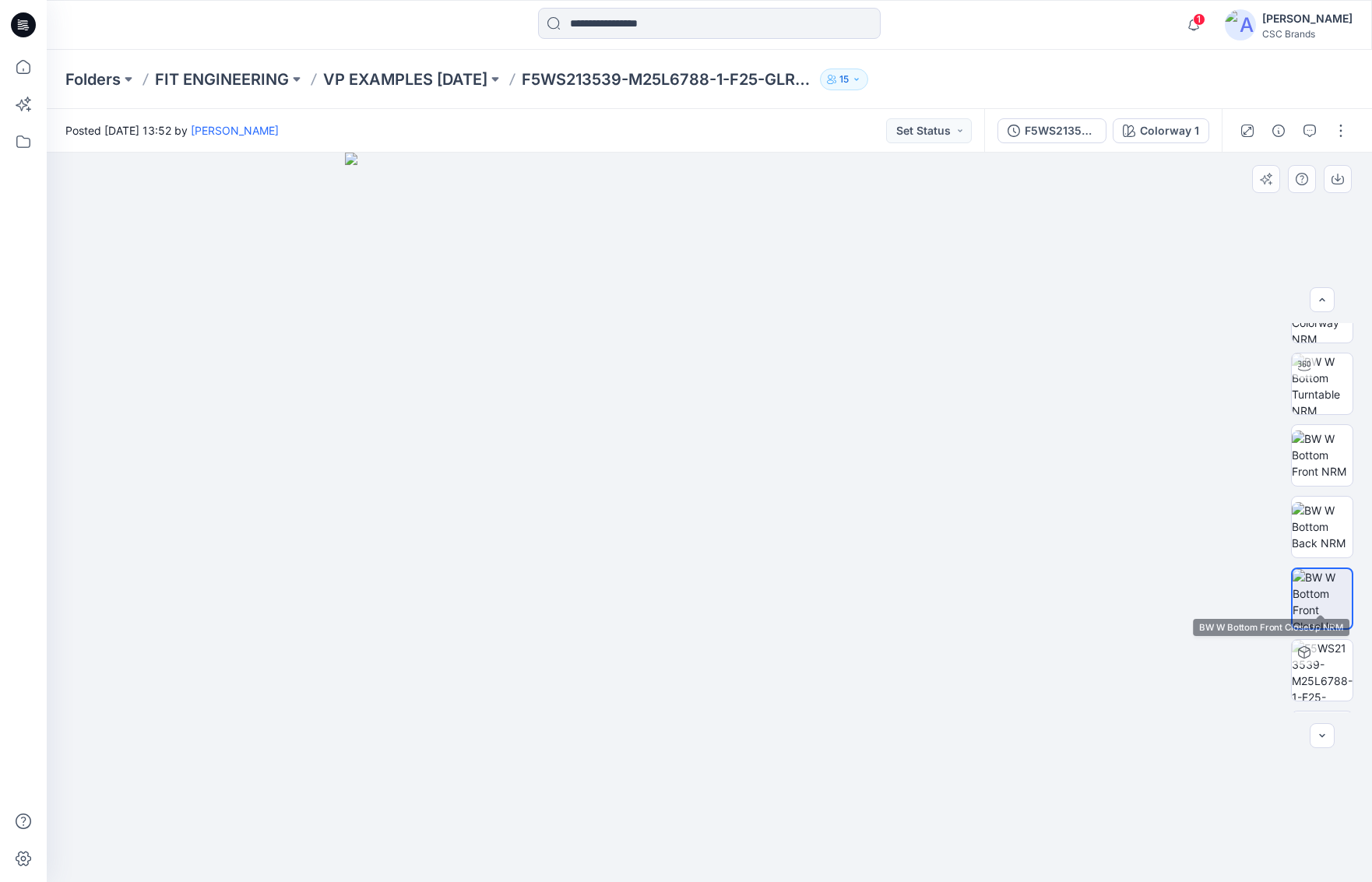
scroll to position [102, 0]
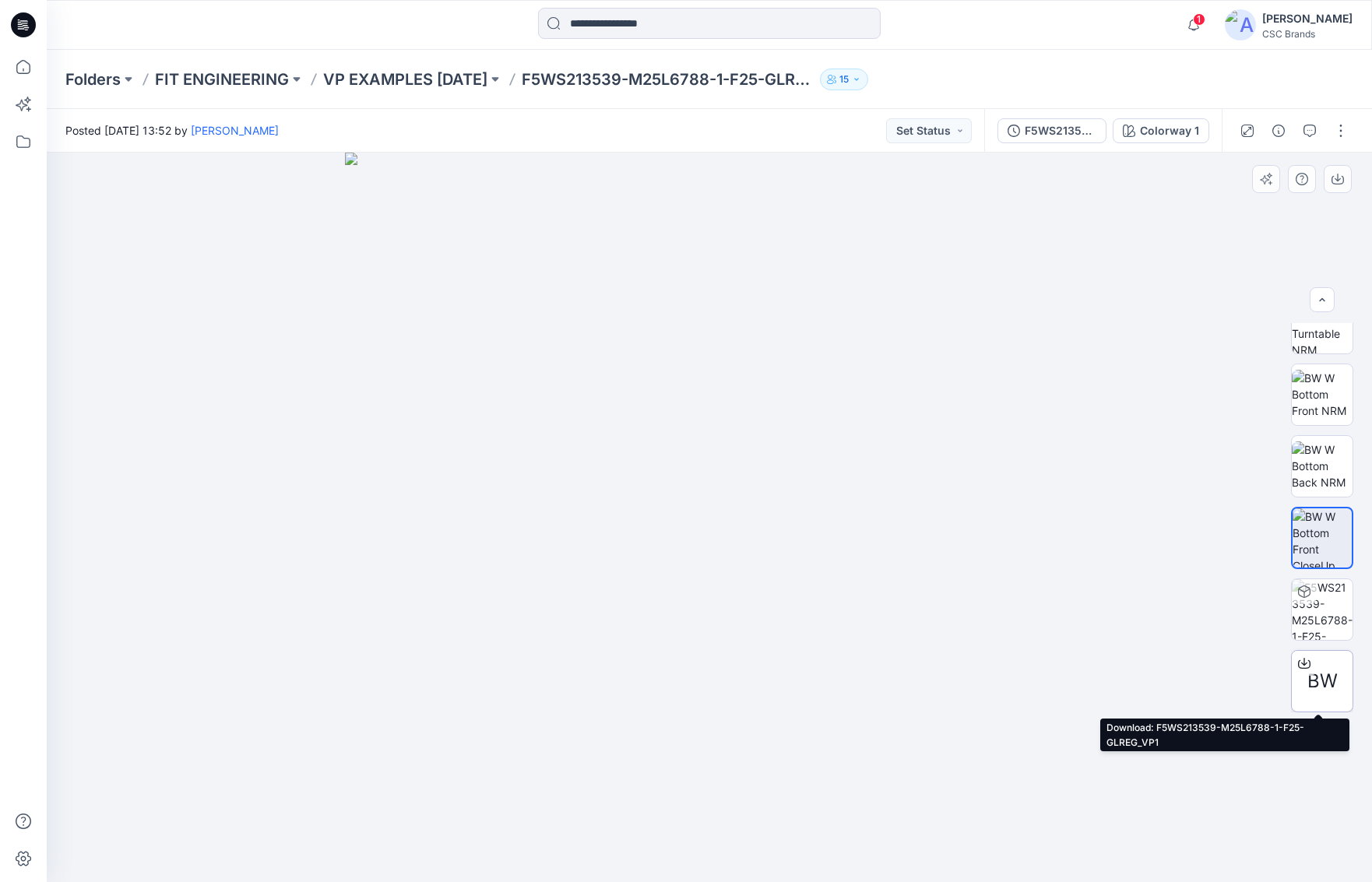
click at [1023, 680] on span "BW" at bounding box center [1322, 680] width 31 height 28
click at [260, 74] on p "FIT ENGINEERING" at bounding box center [221, 79] width 134 height 22
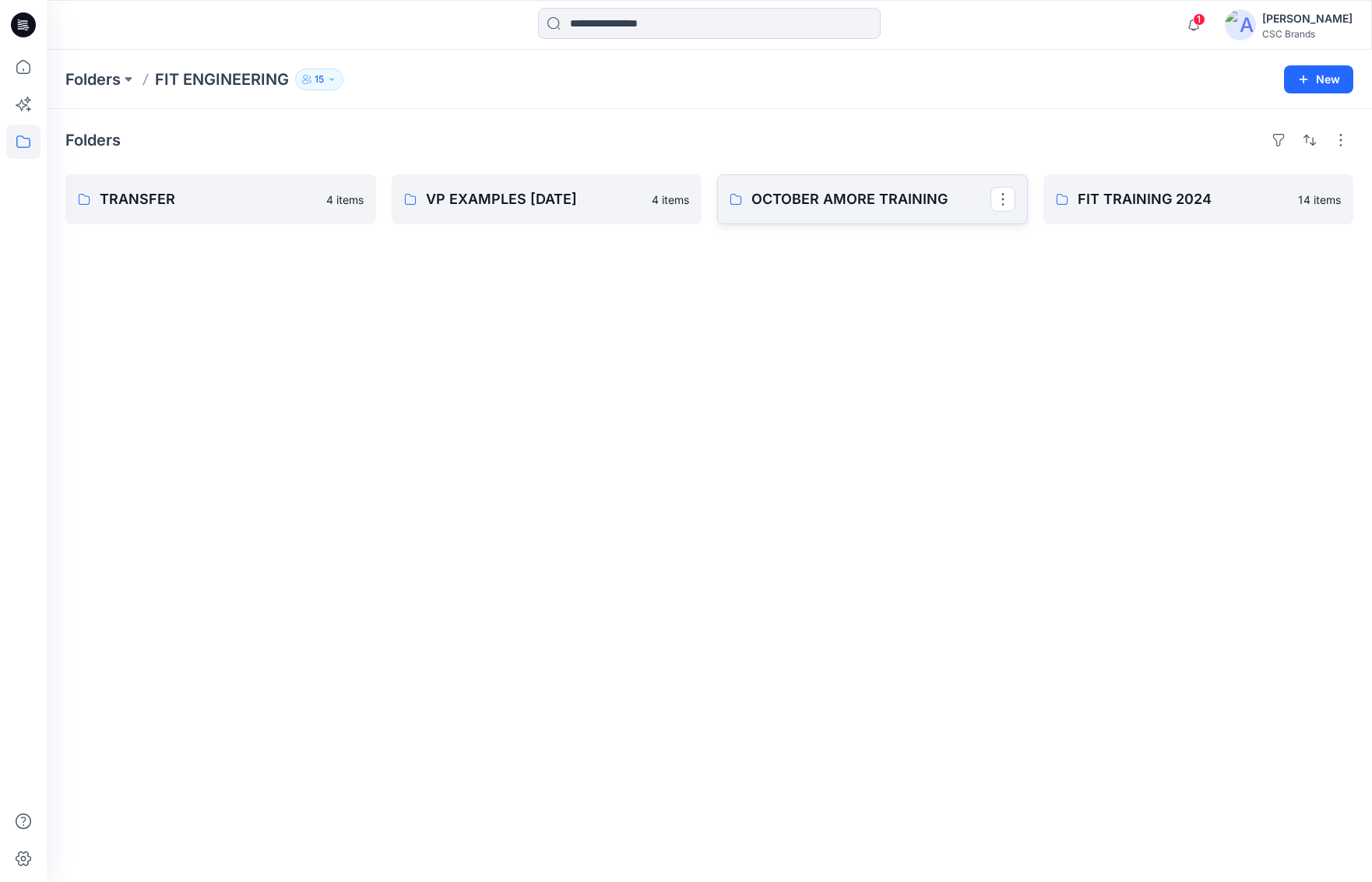
click at [858, 206] on p "OCTOBER AMORE TRAINING" at bounding box center [871, 200] width 239 height 22
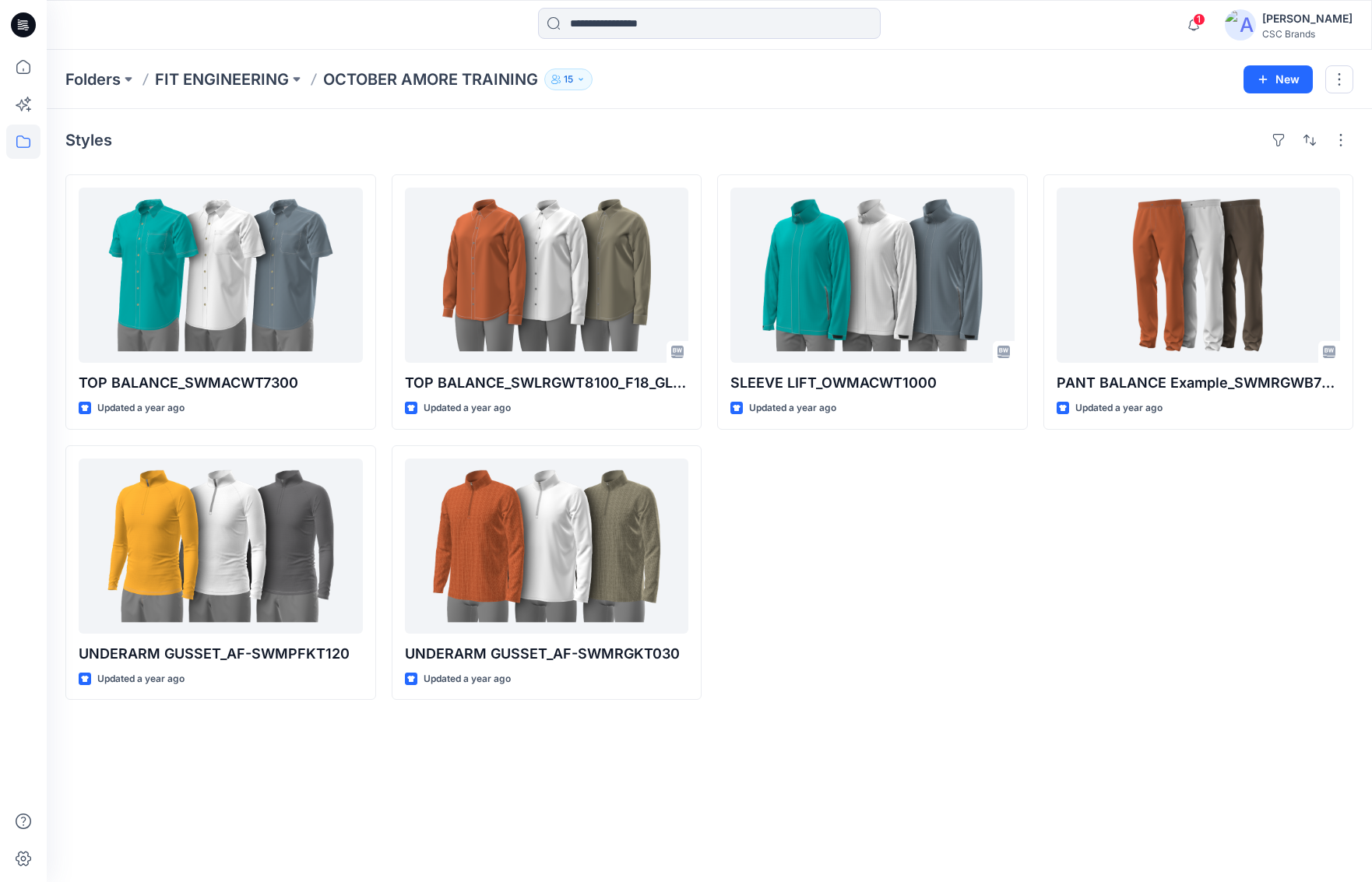
click at [394, 78] on p "OCTOBER AMORE TRAINING" at bounding box center [431, 79] width 215 height 22
click at [297, 82] on button at bounding box center [296, 79] width 15 height 22
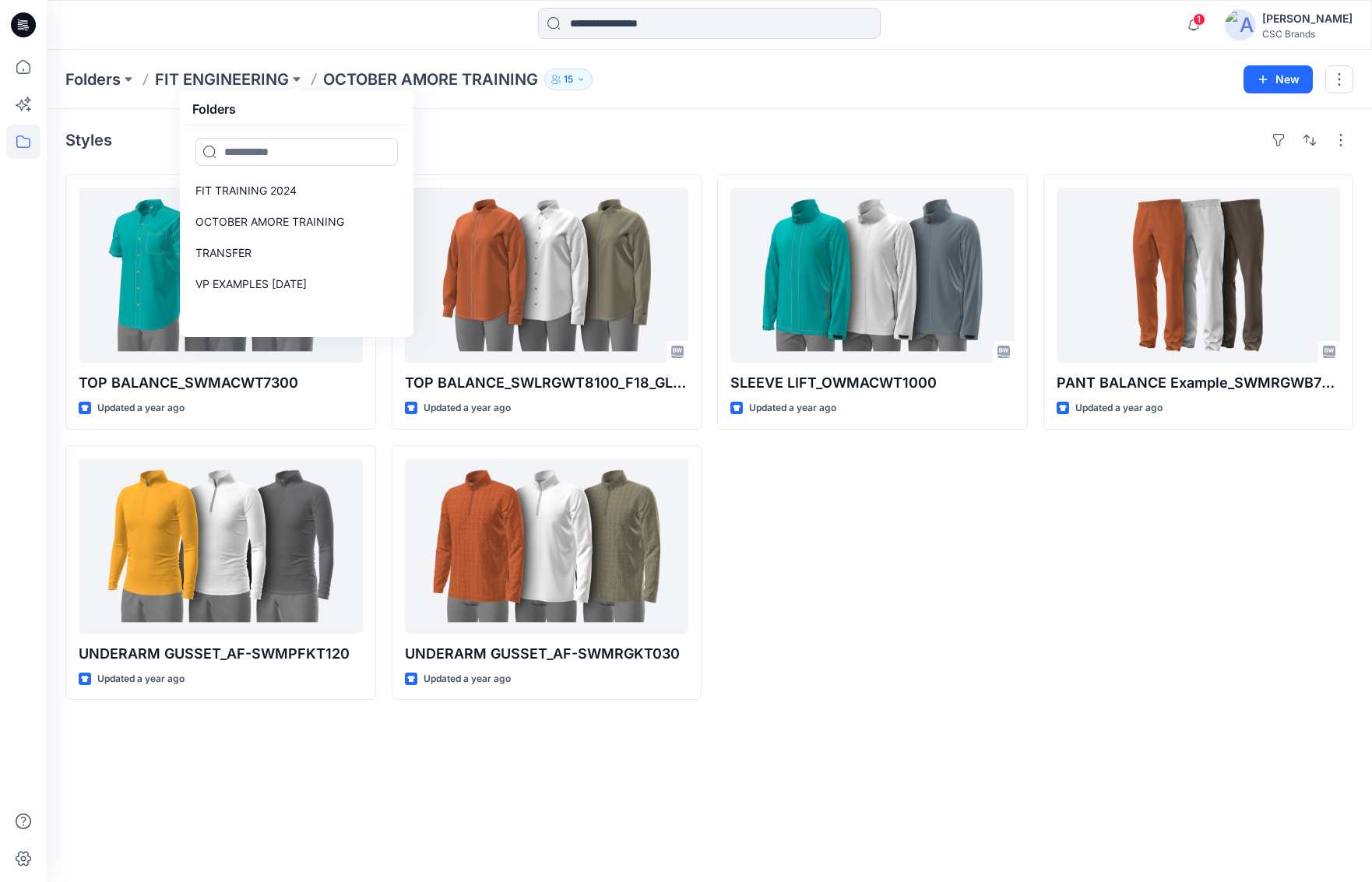
click at [805, 94] on div "Folders FIT ENGINEERING Folders FIT TRAINING [DATE] AMORE TRAINING TRANSFER VP …" at bounding box center [709, 79] width 1325 height 59
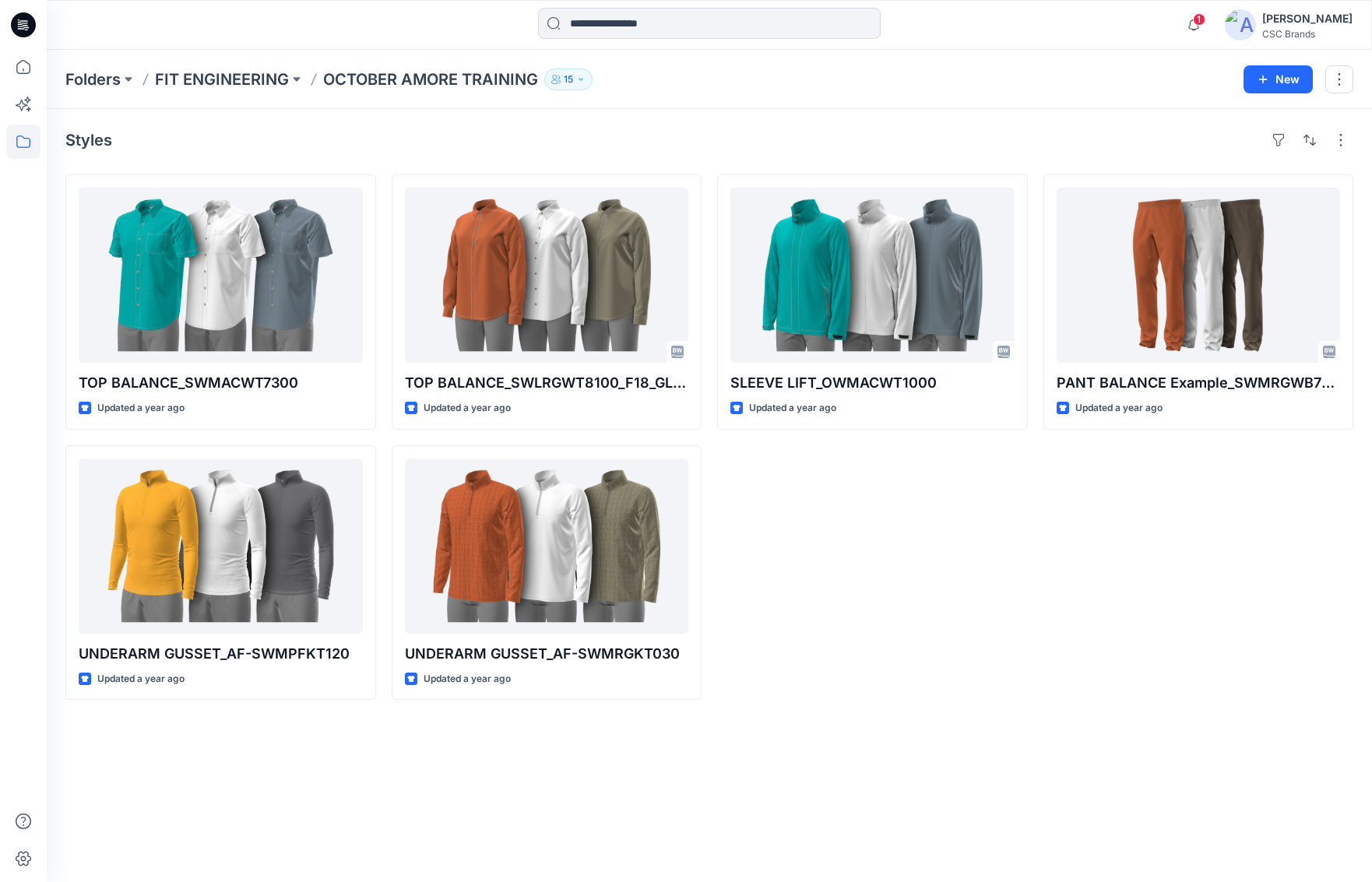
click at [586, 83] on button "15" at bounding box center [568, 79] width 49 height 22
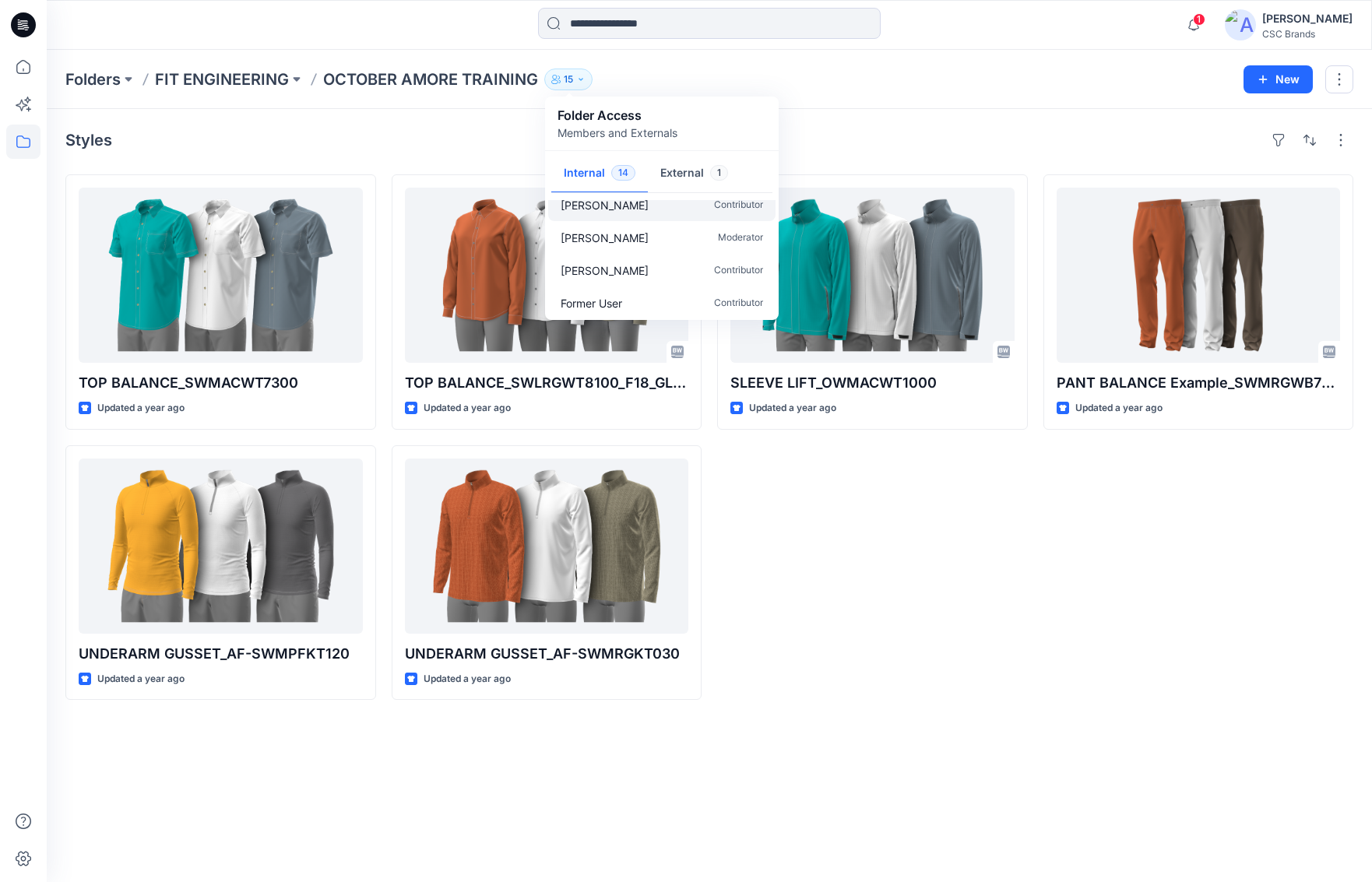
scroll to position [341, 0]
click at [1009, 80] on div "Folders FIT ENGINEERING OCTOBER AMORE TRAINING 15 Folder Access Members and Ext…" at bounding box center [648, 79] width 1166 height 22
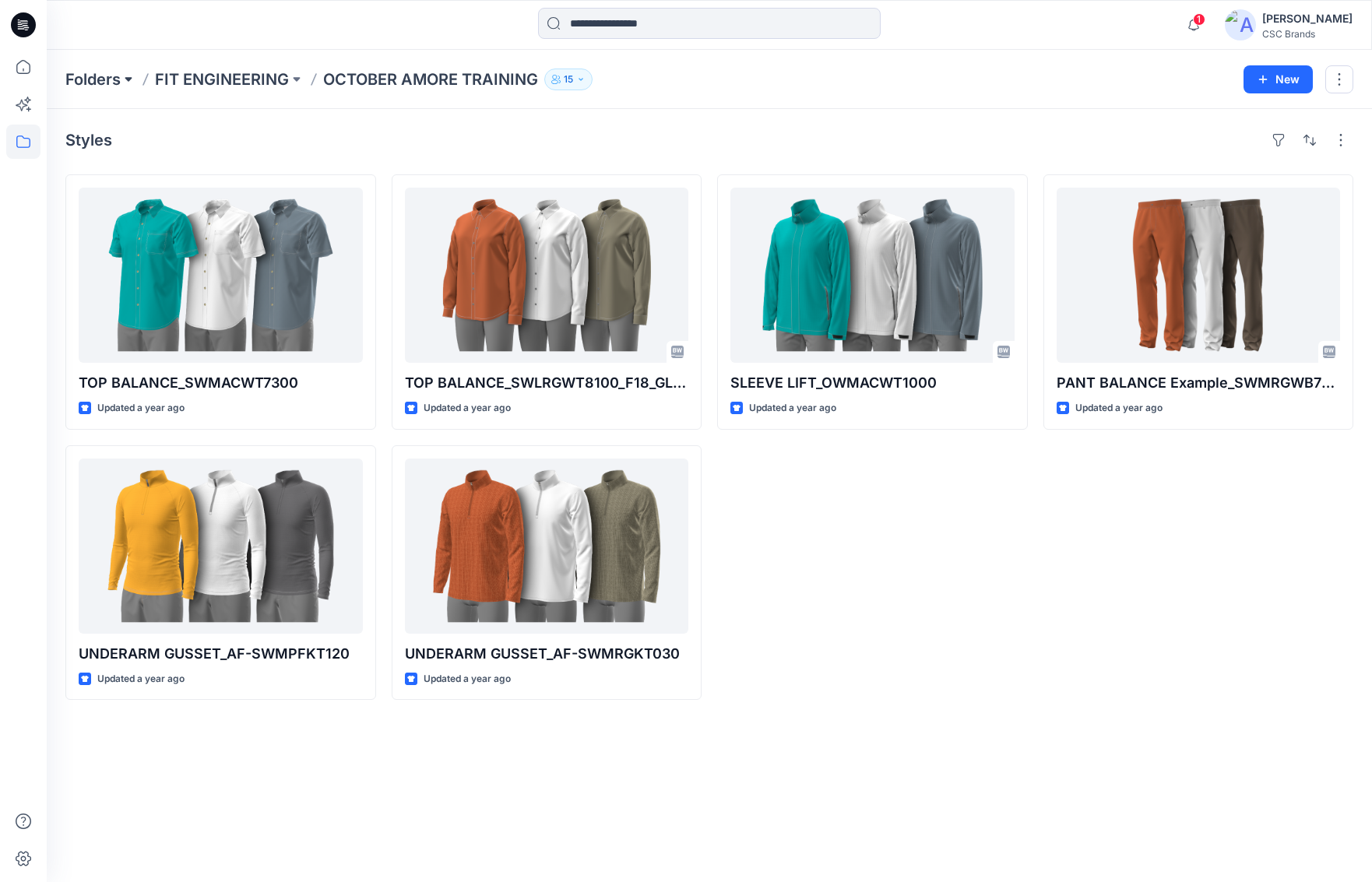
click at [132, 81] on button at bounding box center [128, 79] width 15 height 22
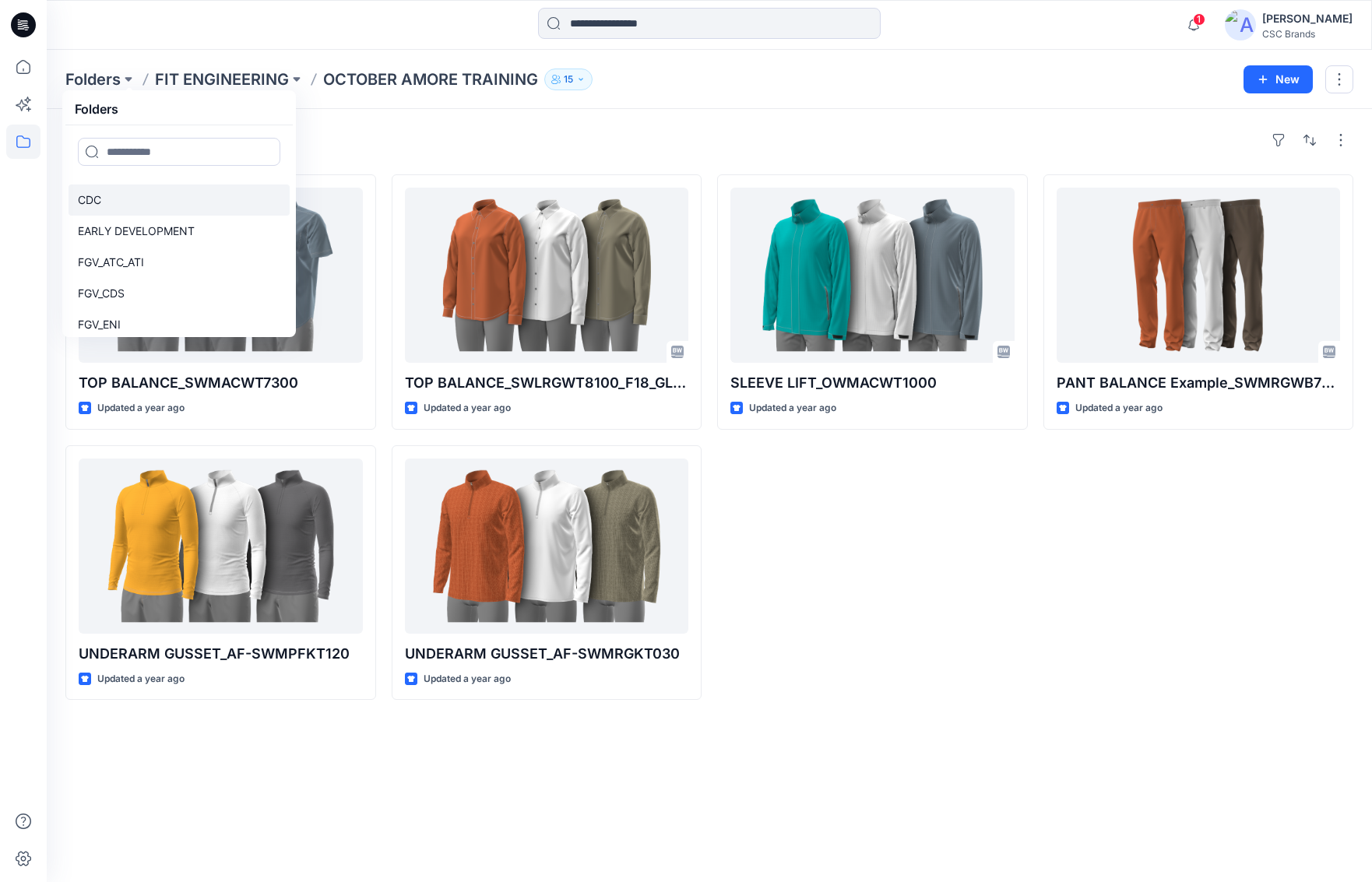
scroll to position [119, 0]
click at [150, 224] on p "EARLY DEVELOPMENT" at bounding box center [136, 228] width 117 height 19
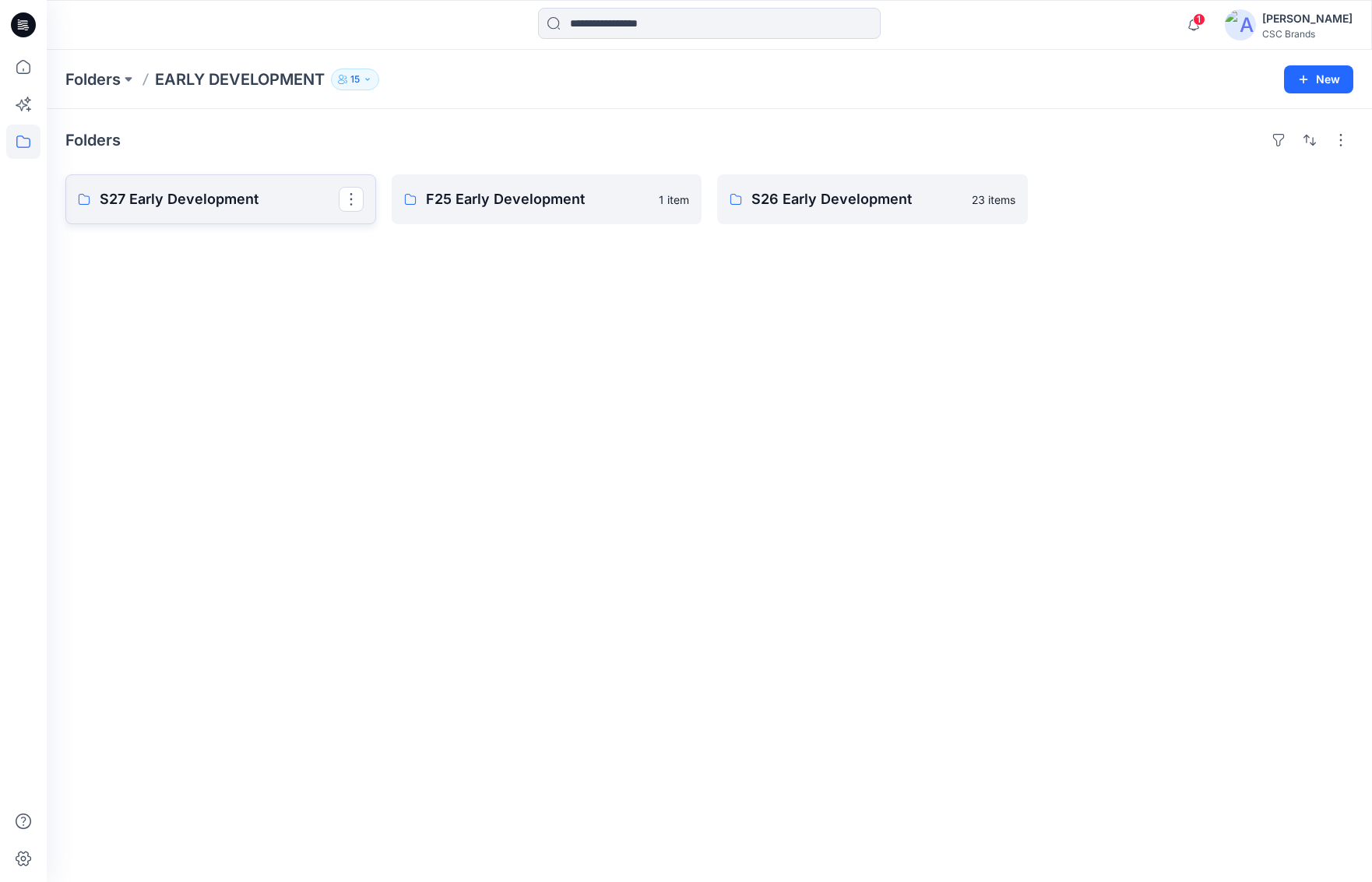
click at [185, 201] on p "S27 Early Development" at bounding box center [220, 200] width 239 height 22
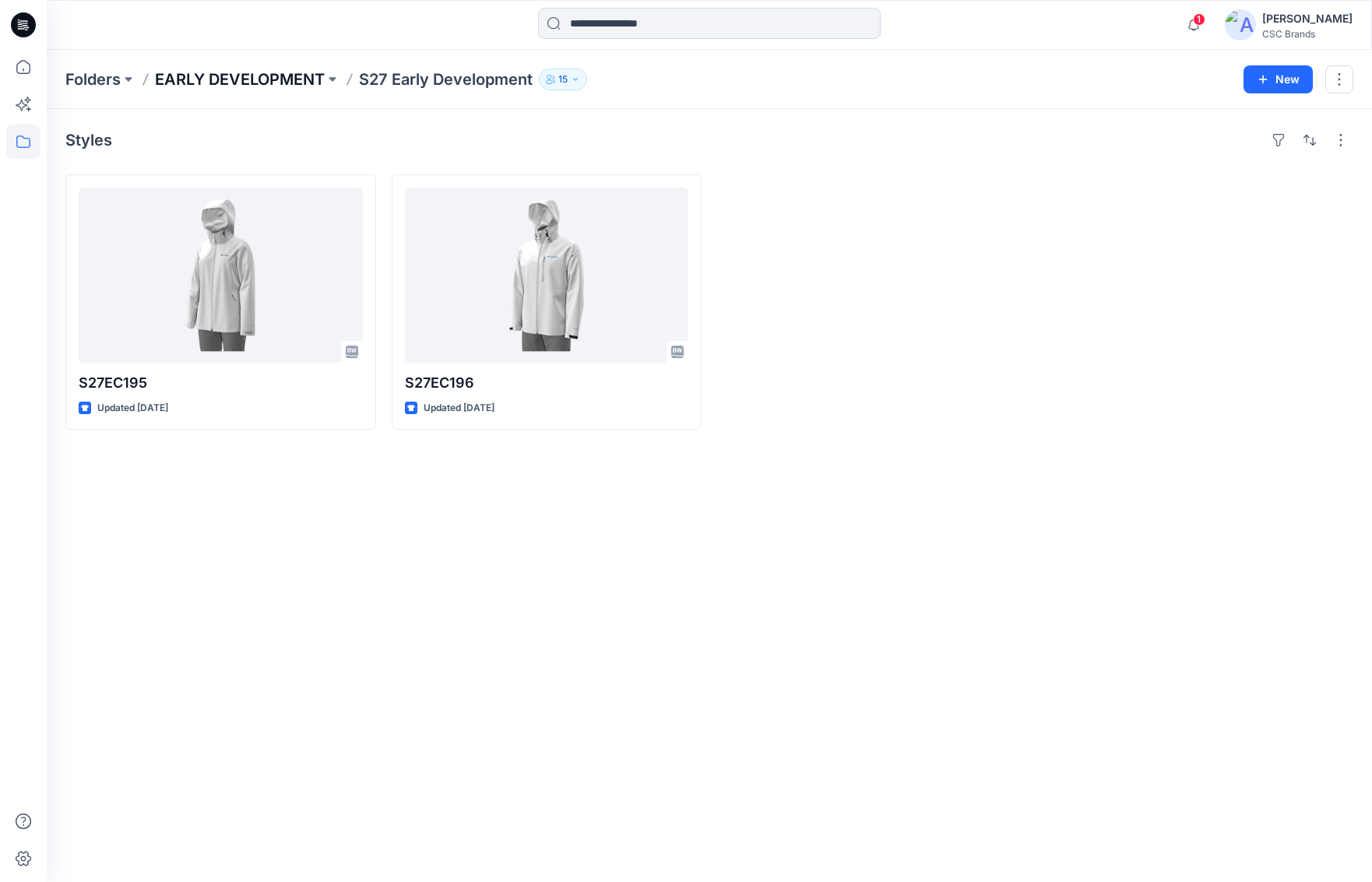
click at [228, 74] on p "EARLY DEVELOPMENT" at bounding box center [239, 79] width 170 height 22
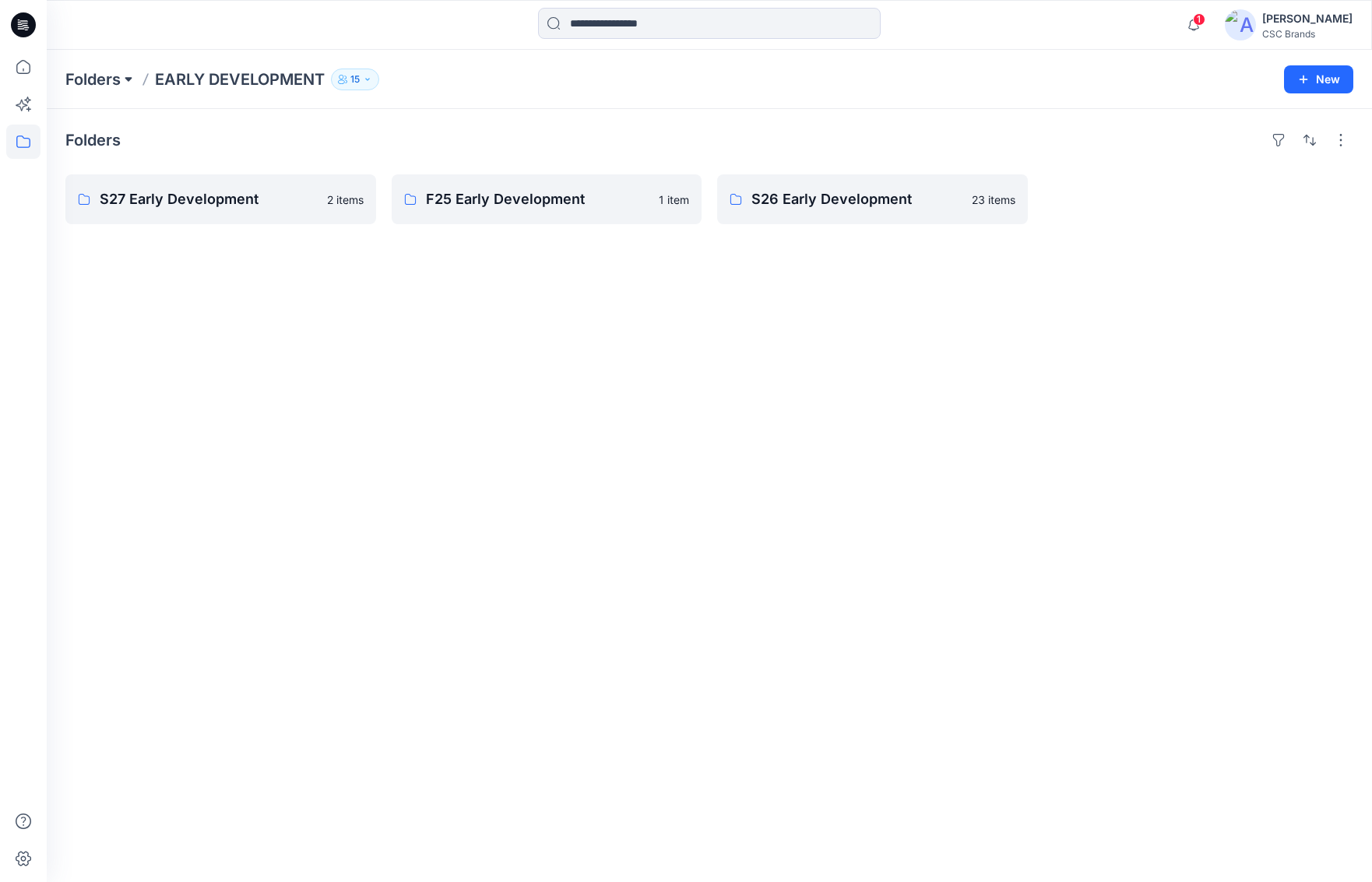
click at [132, 80] on button at bounding box center [128, 79] width 15 height 22
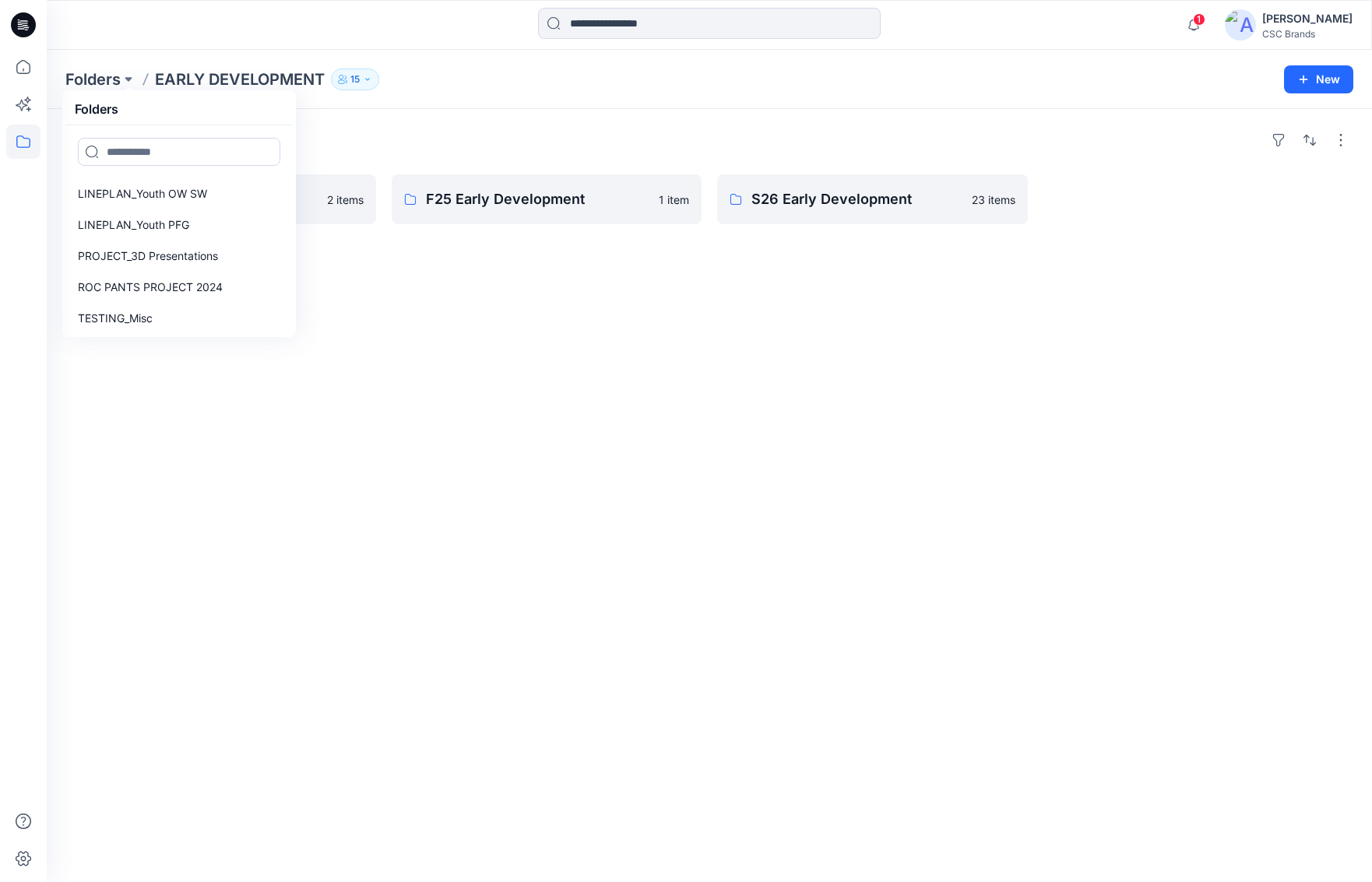
scroll to position [1400, 0]
click at [175, 258] on p "PROJECT_3D Presentations" at bounding box center [148, 253] width 140 height 19
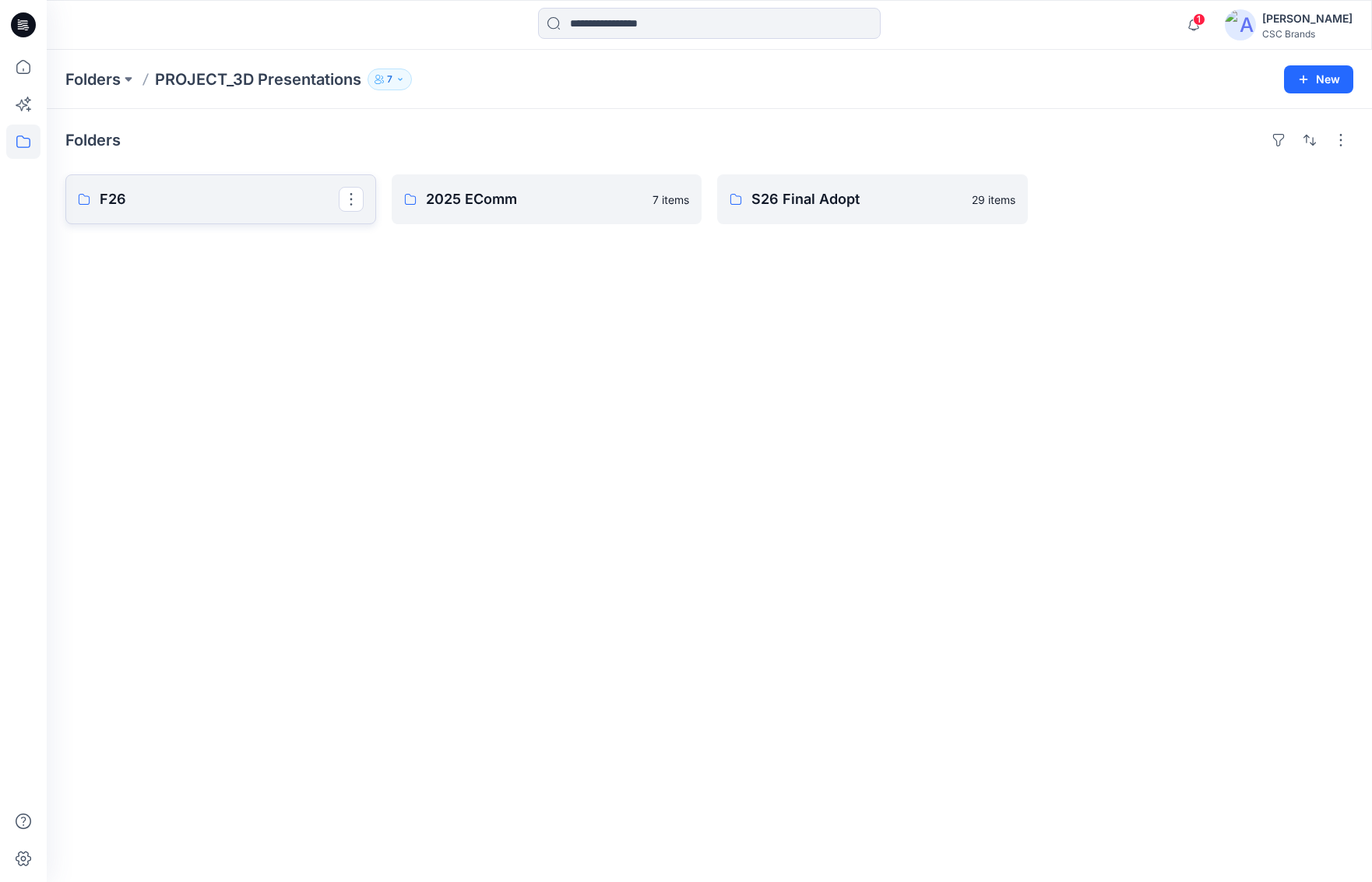
click at [120, 200] on p "F26" at bounding box center [220, 200] width 239 height 22
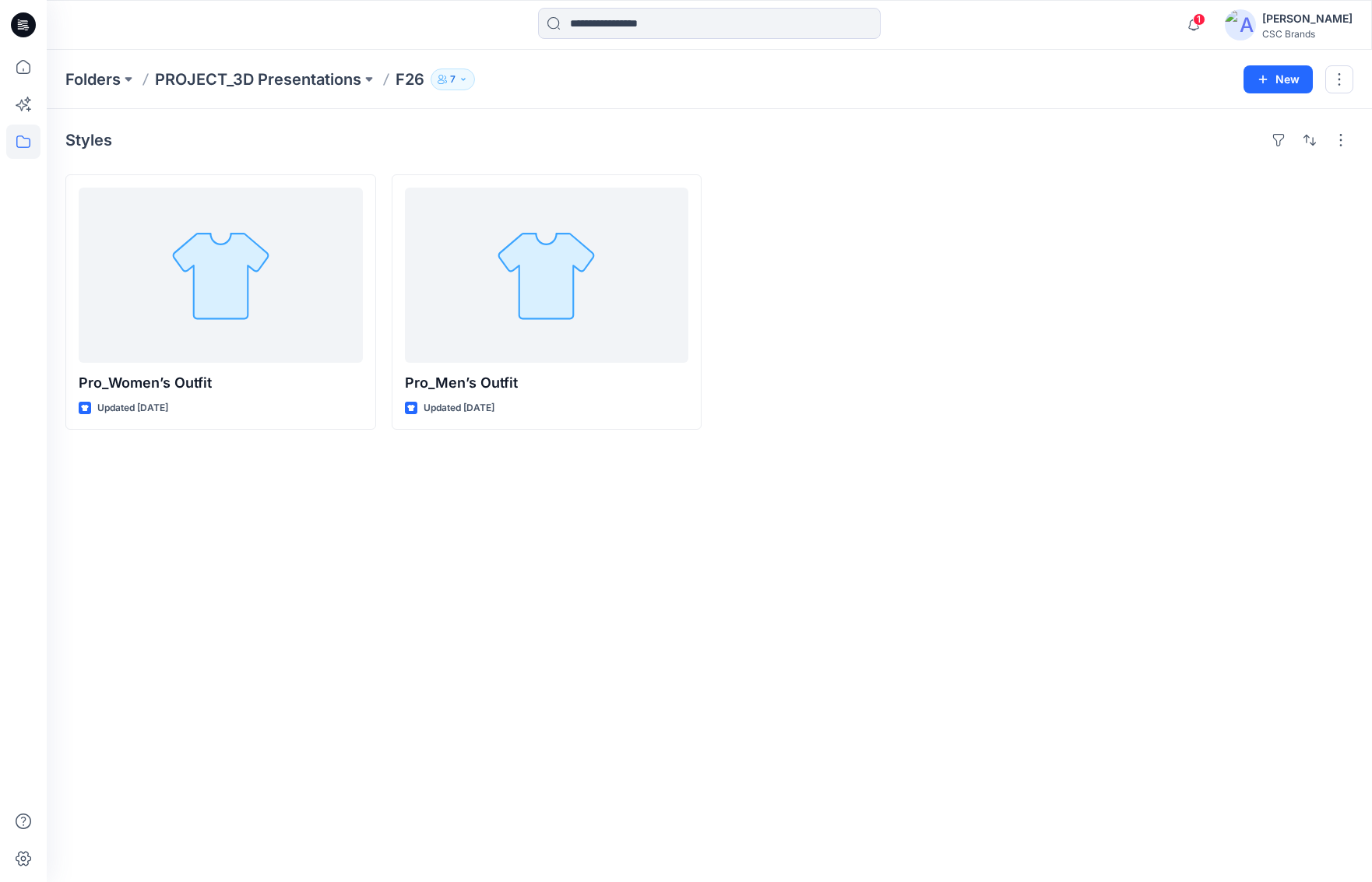
click at [1023, 23] on div "[PERSON_NAME]" at bounding box center [1307, 19] width 91 height 19
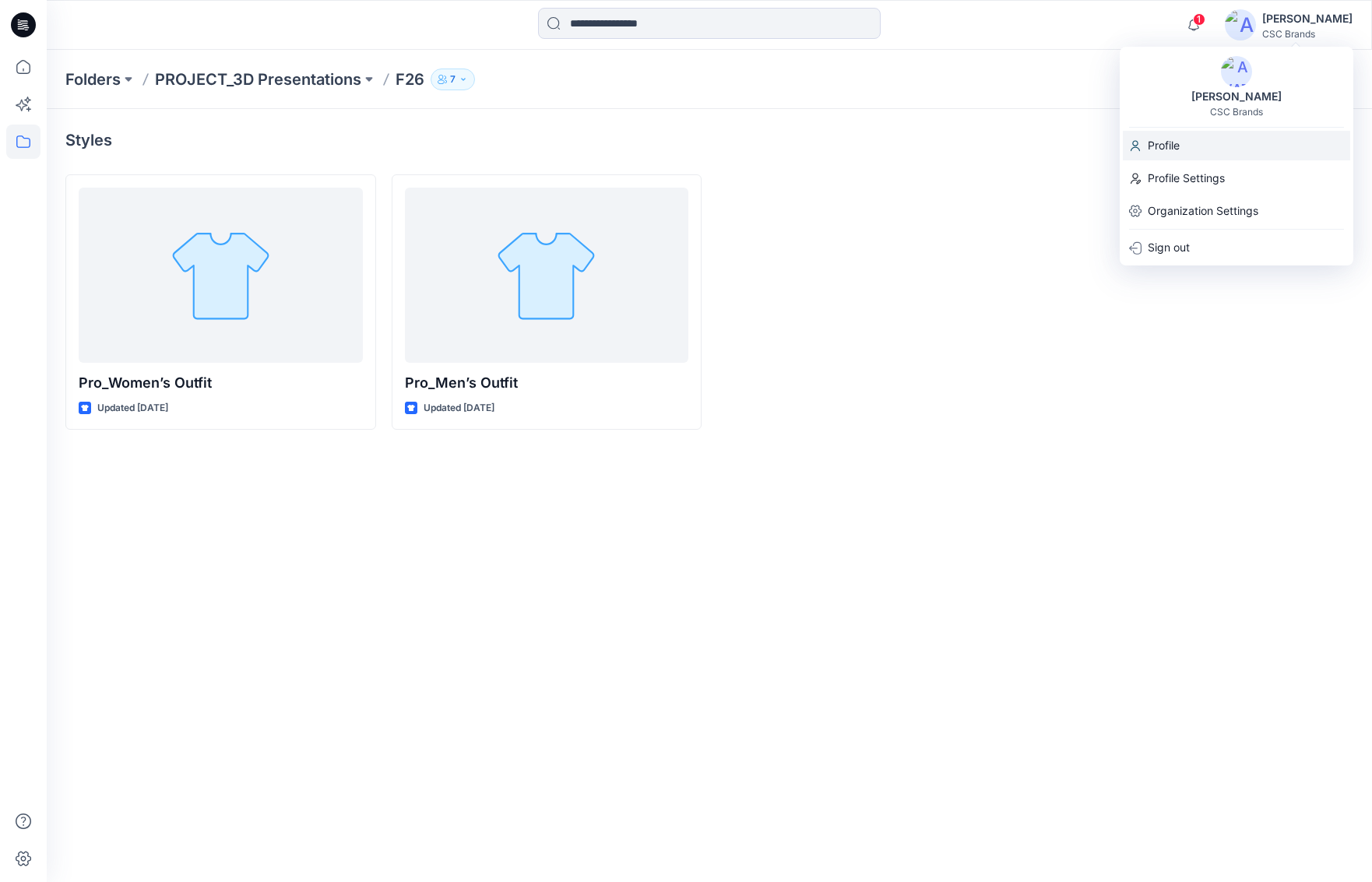
click at [1023, 150] on p "Profile" at bounding box center [1163, 145] width 32 height 30
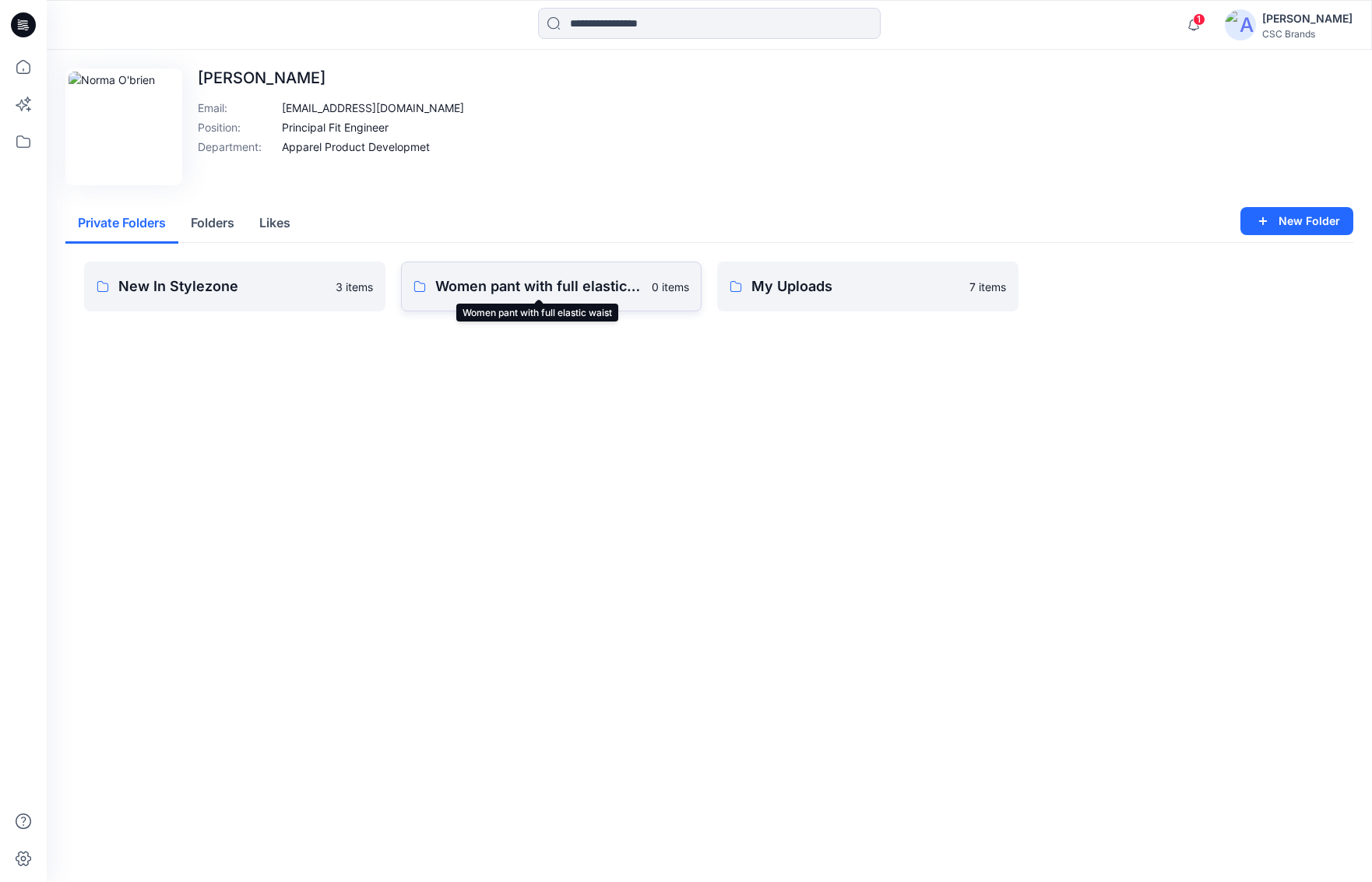
click at [589, 289] on p "Women pant with full elastic waist" at bounding box center [538, 287] width 208 height 22
click at [202, 285] on p "New In Stylezone" at bounding box center [222, 287] width 208 height 22
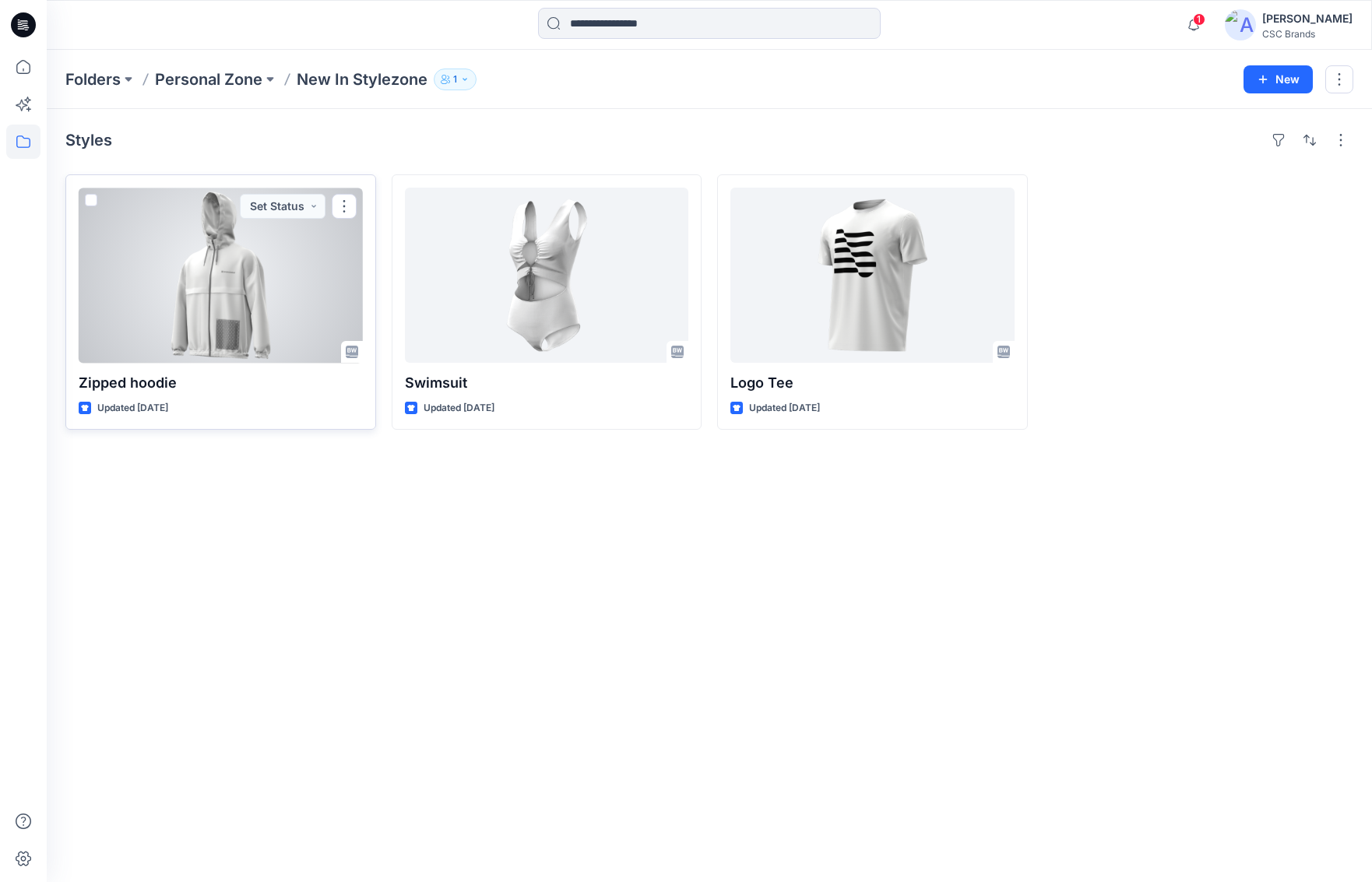
click at [234, 330] on div at bounding box center [220, 275] width 284 height 175
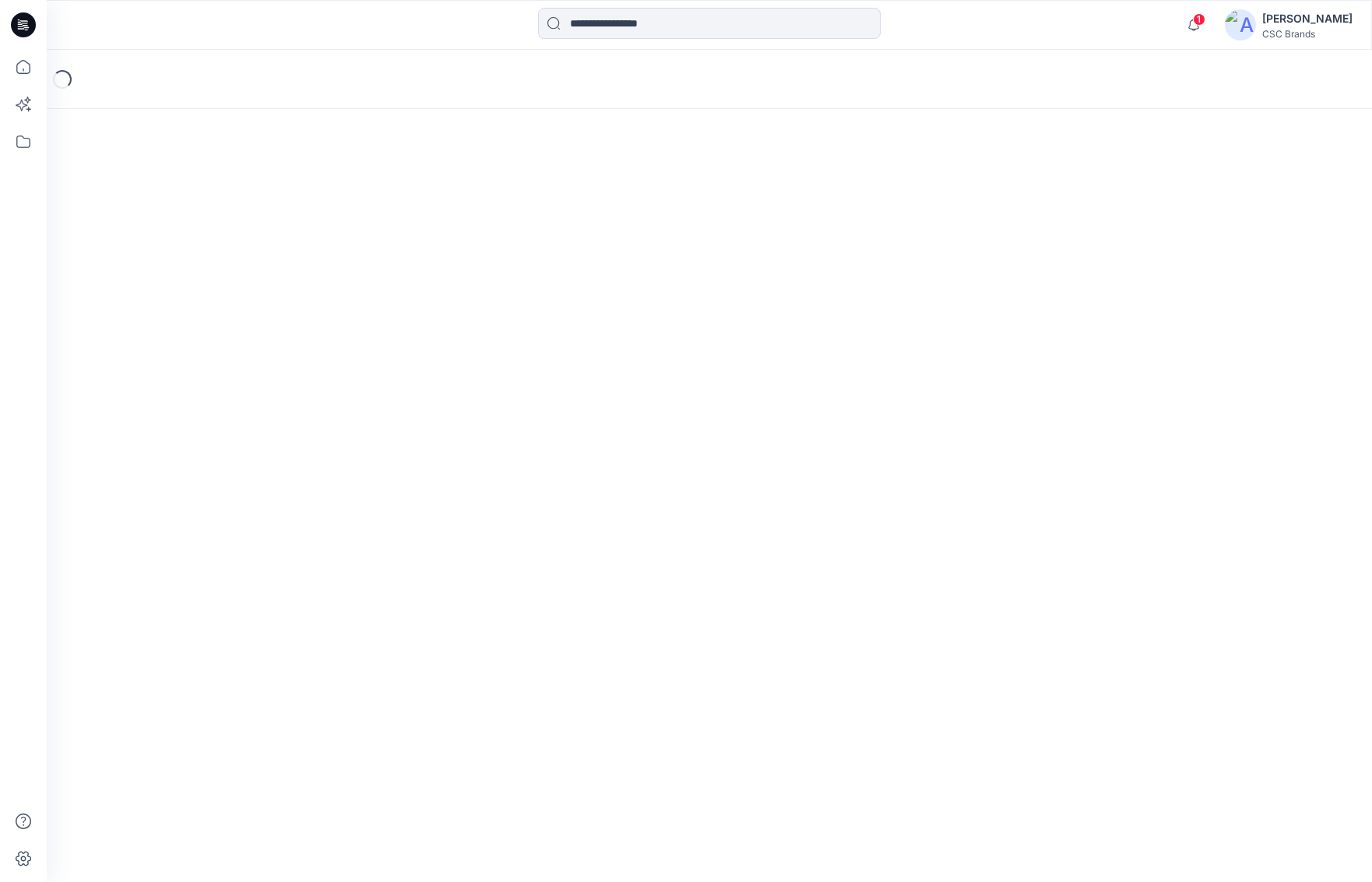
click at [234, 330] on div "Loading..." at bounding box center [709, 465] width 1325 height 832
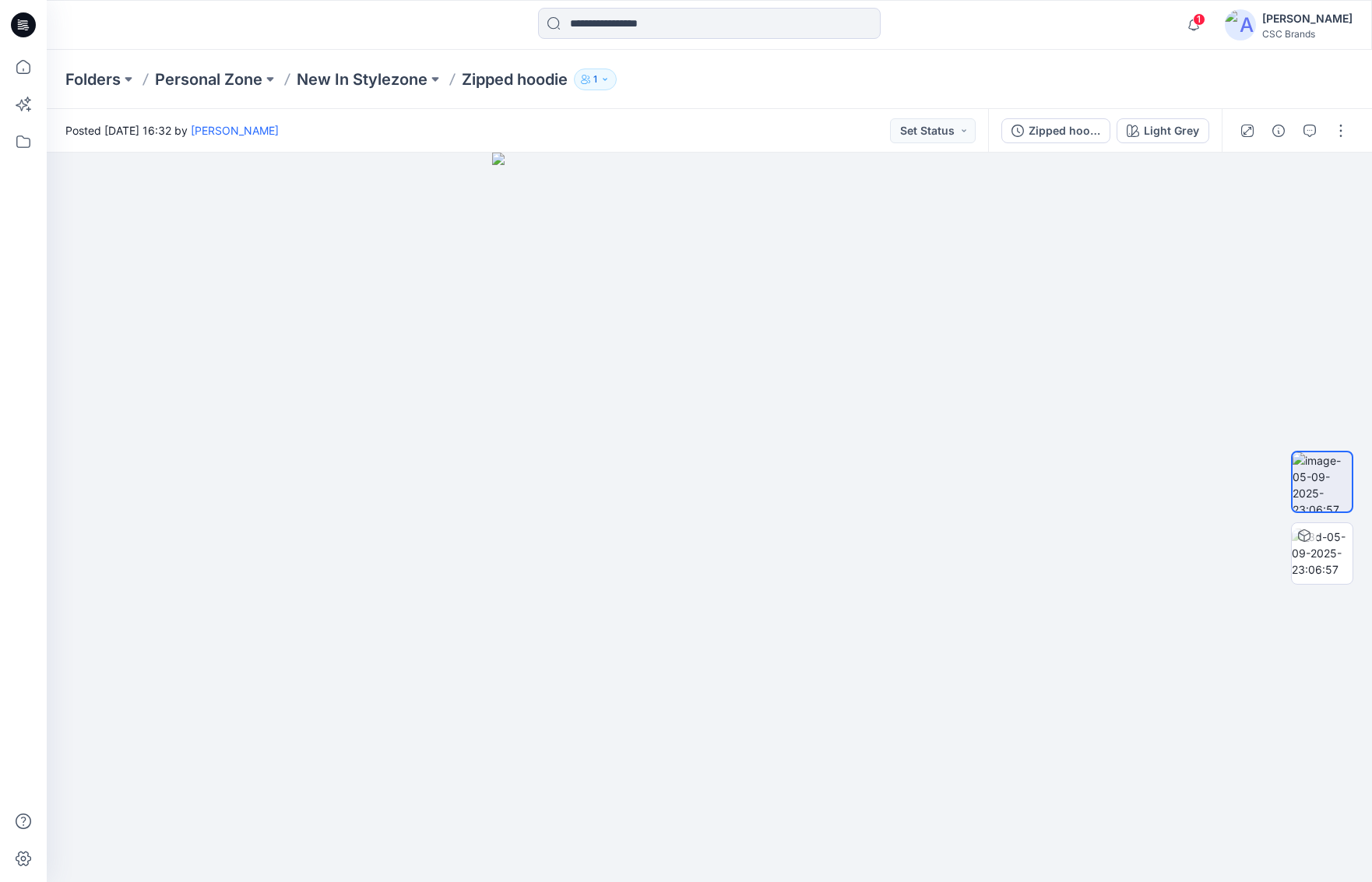
click at [607, 79] on icon "button" at bounding box center [604, 79] width 4 height 3
click at [829, 75] on div "Folders Personal Zone New In Stylezone Zipped hoodie 1 Folder Access Personal Z…" at bounding box center [648, 79] width 1166 height 22
click at [1023, 549] on img at bounding box center [1322, 552] width 61 height 49
click at [218, 75] on p "Personal Zone" at bounding box center [208, 79] width 108 height 22
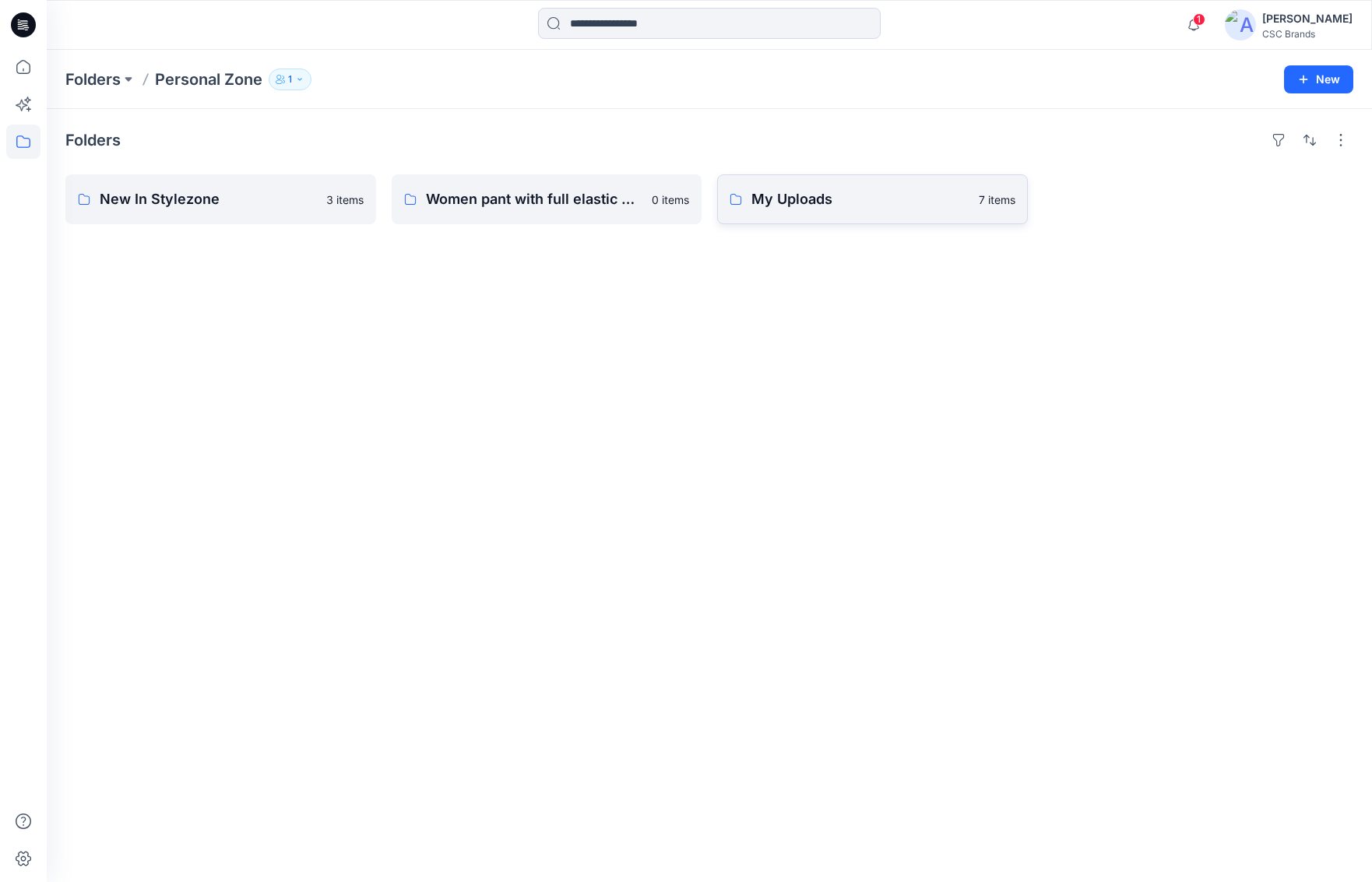
click at [817, 204] on p "My Uploads" at bounding box center [859, 200] width 218 height 22
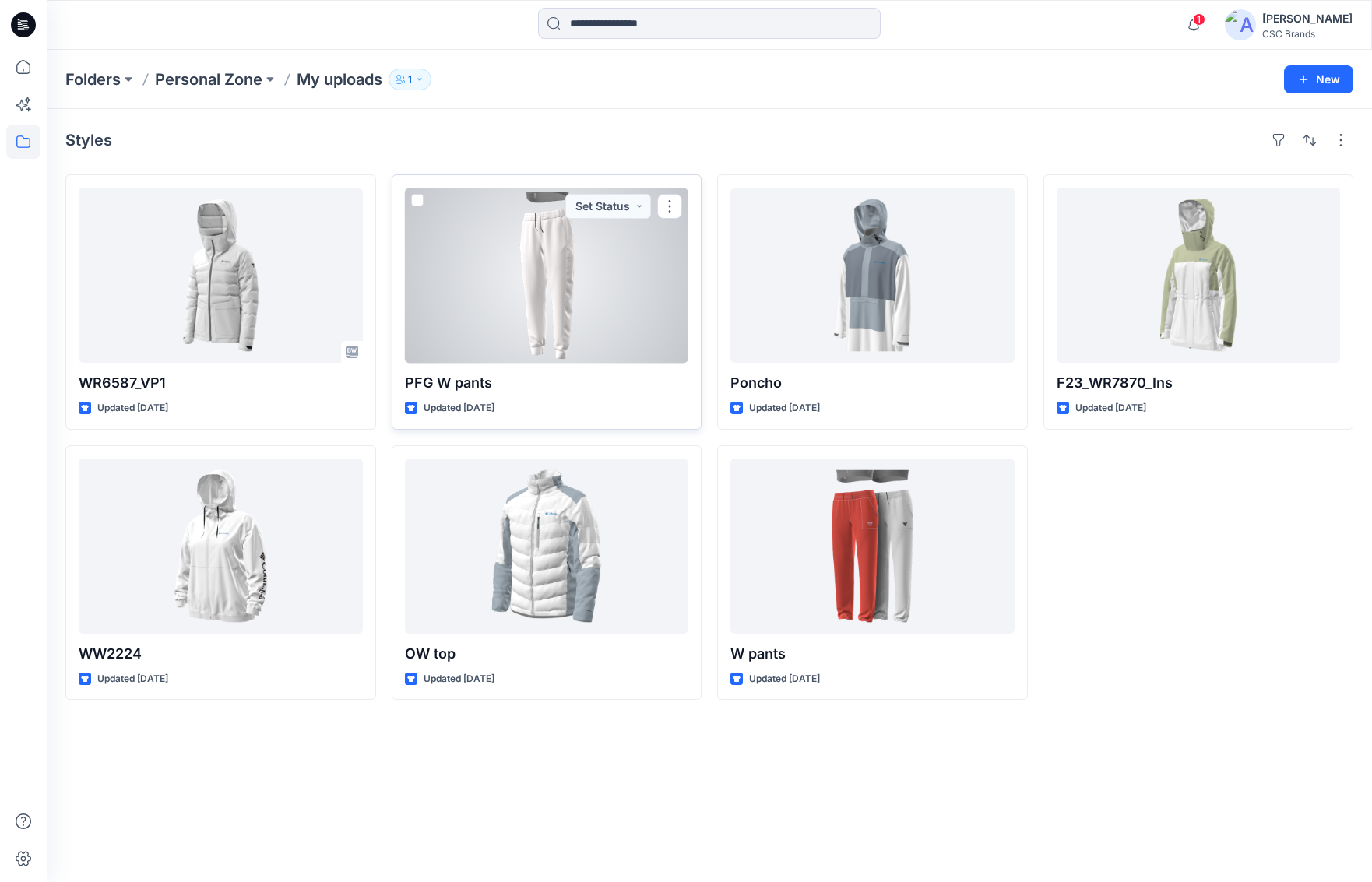
click at [571, 261] on div at bounding box center [547, 275] width 284 height 175
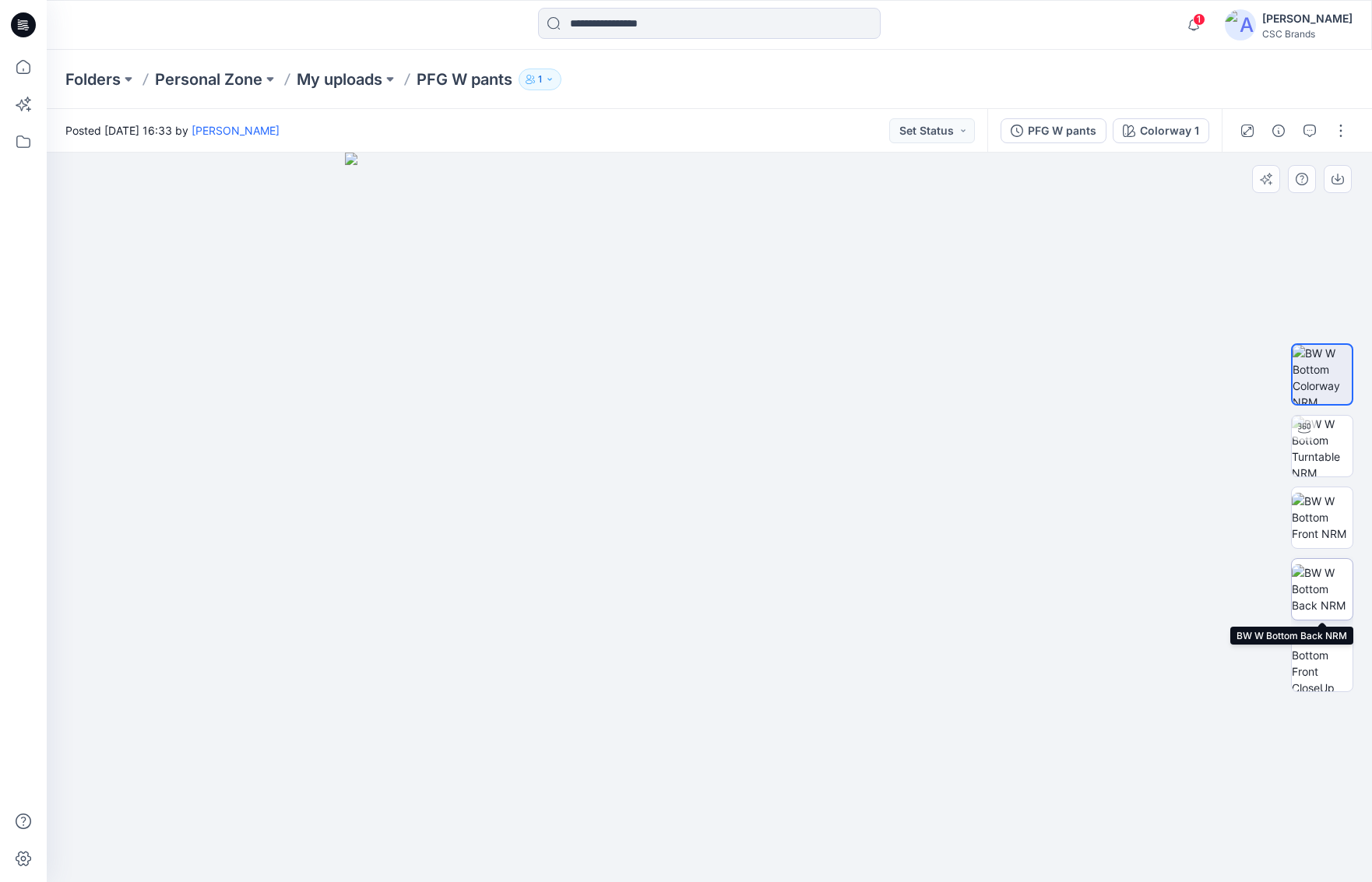
click at [1023, 575] on img at bounding box center [1322, 588] width 61 height 49
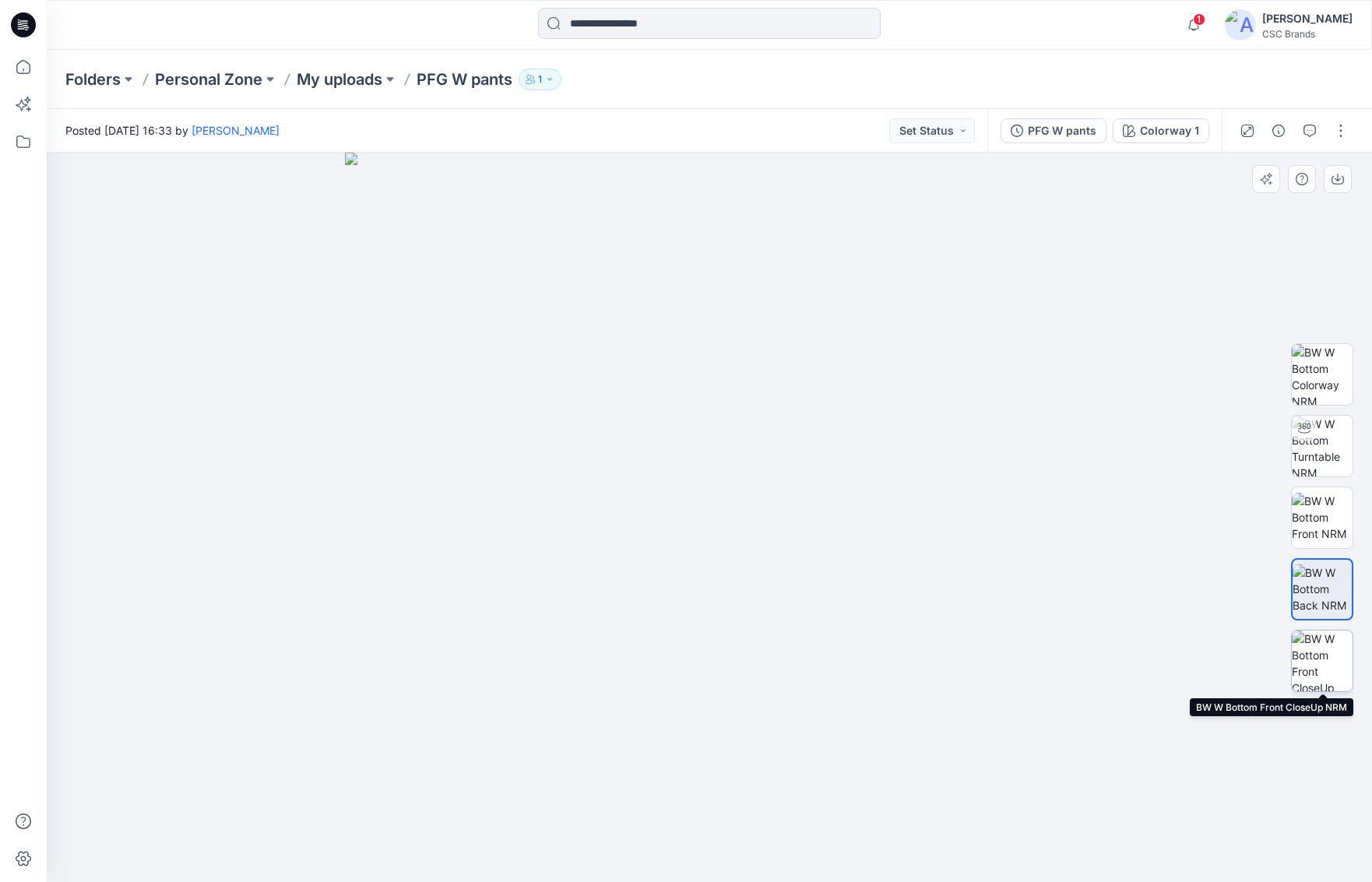
click at [1023, 645] on img at bounding box center [1322, 660] width 61 height 61
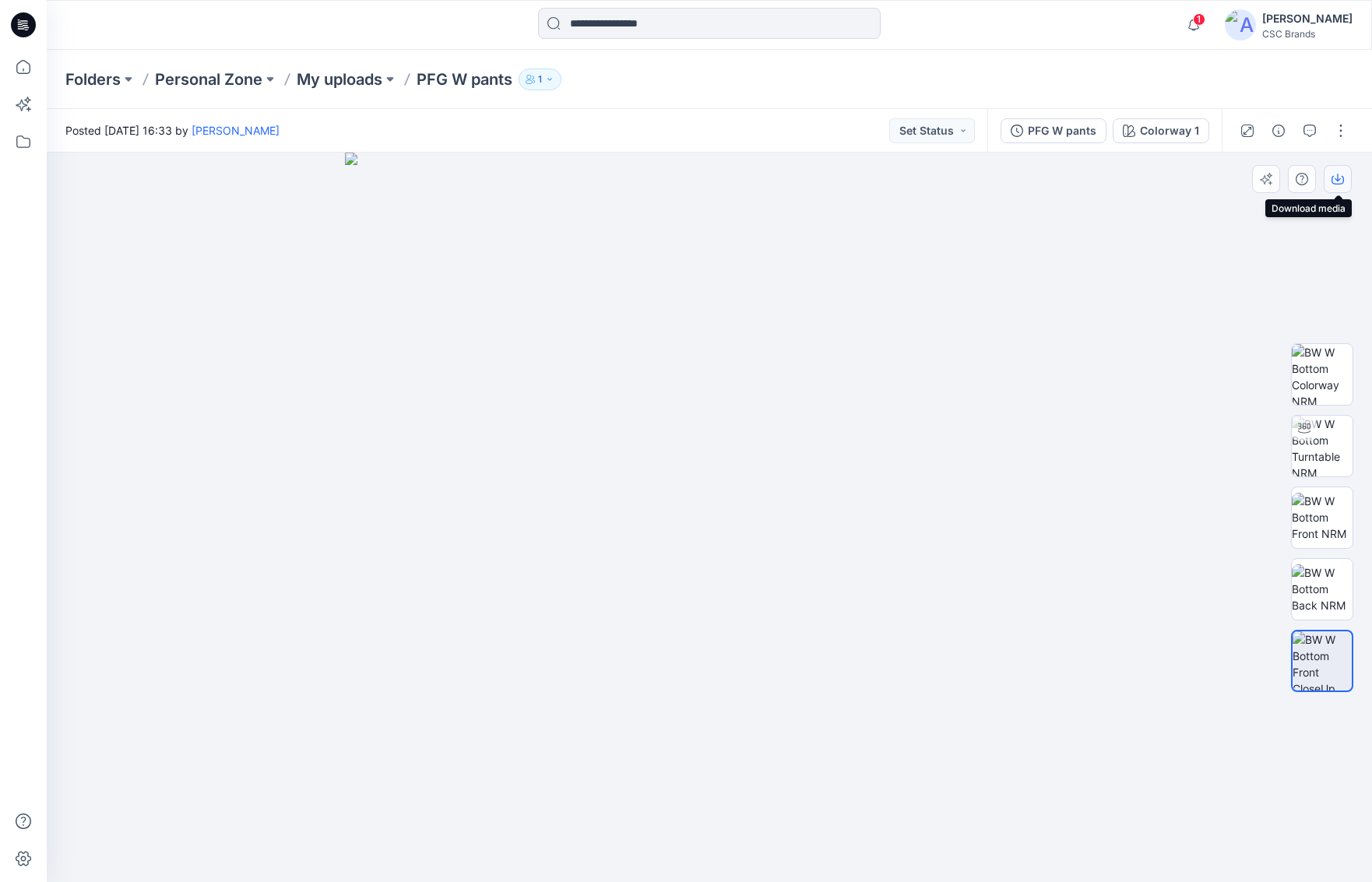
click at [1023, 182] on icon "button" at bounding box center [1337, 178] width 13 height 13
click at [1023, 13] on icon "button" at bounding box center [1193, 25] width 30 height 31
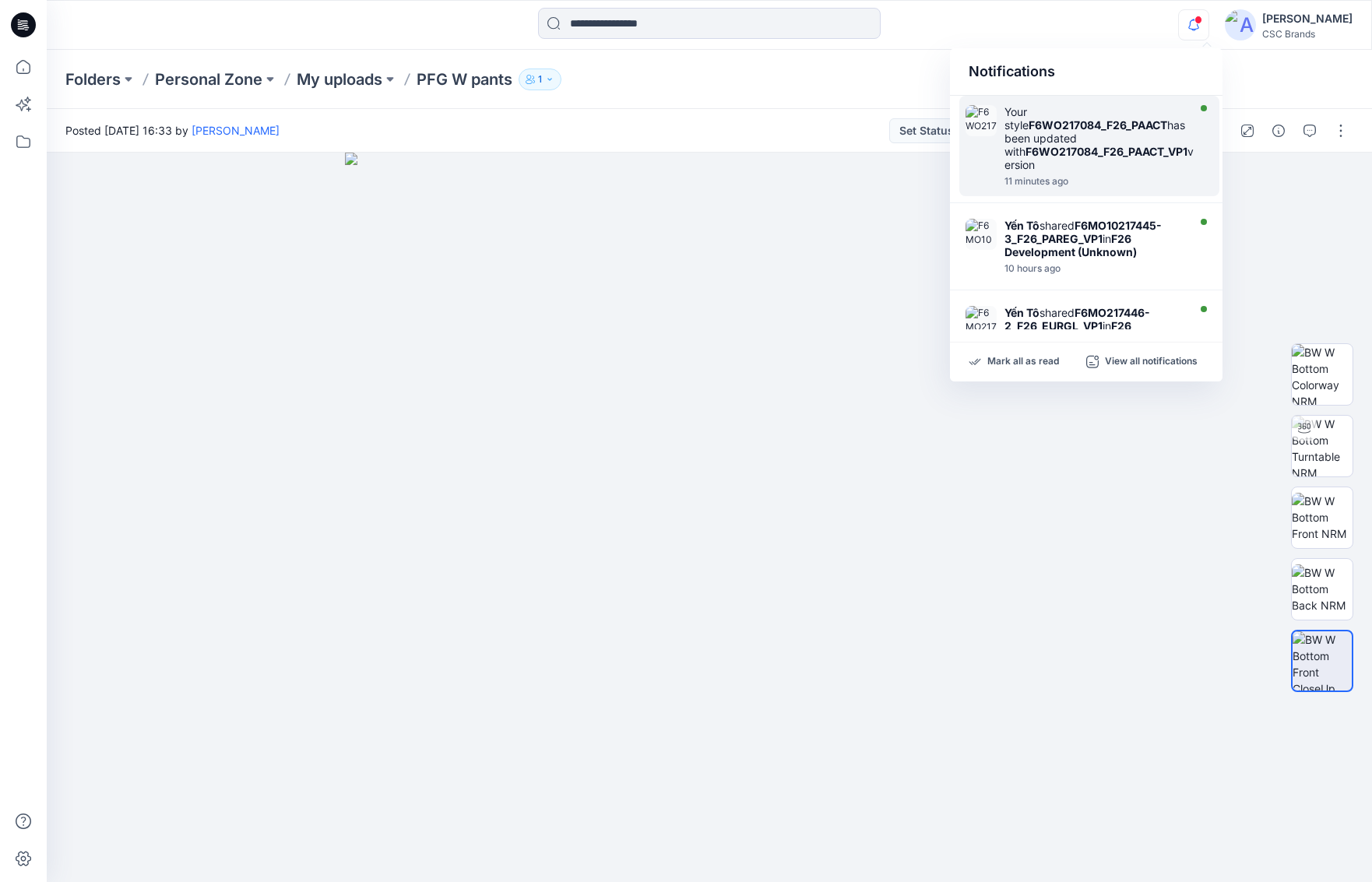
click at [1023, 129] on strong "F6WO217084_F26_PAACT" at bounding box center [1098, 125] width 138 height 13
